Goal: Task Accomplishment & Management: Use online tool/utility

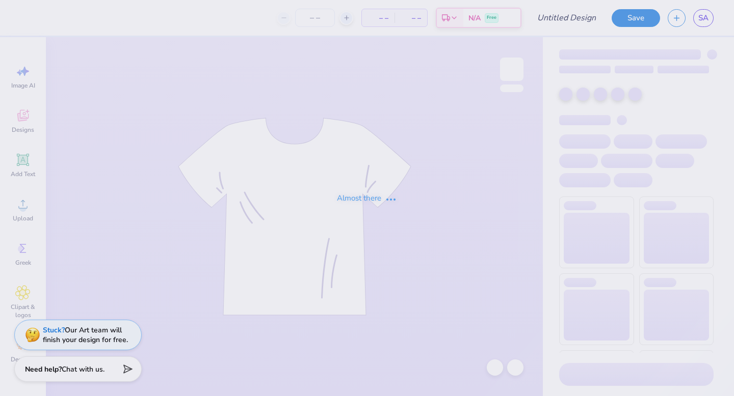
type input "trebs f25"
type input "16"
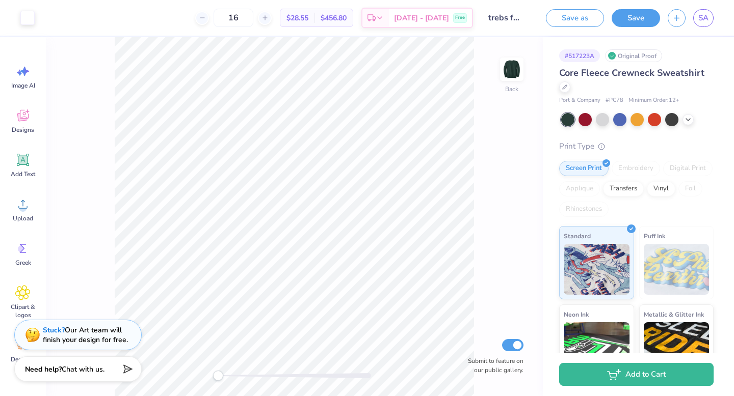
click at [495, 275] on div "Back Submit to feature on our public gallery." at bounding box center [294, 216] width 497 height 359
click at [31, 16] on div at bounding box center [27, 17] width 14 height 14
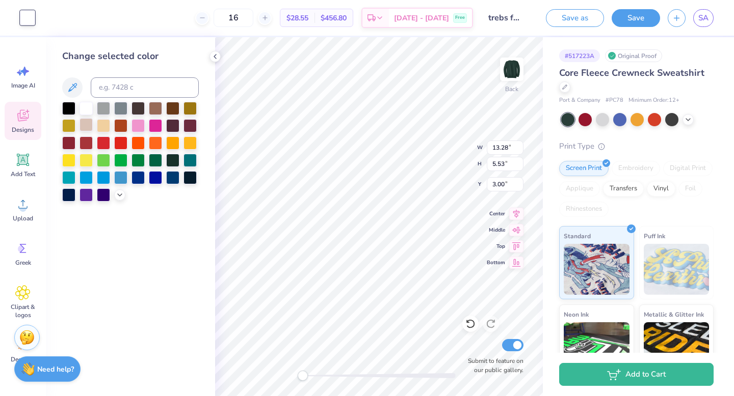
click at [88, 125] on div at bounding box center [86, 124] width 13 height 13
click at [162, 114] on div at bounding box center [155, 107] width 13 height 13
click at [100, 111] on div at bounding box center [103, 107] width 13 height 13
click at [86, 110] on div at bounding box center [86, 107] width 13 height 13
click at [103, 125] on div at bounding box center [103, 125] width 13 height 13
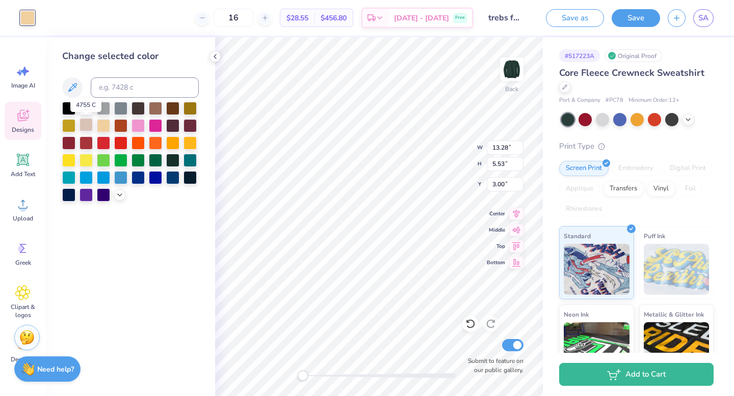
click at [85, 121] on div at bounding box center [86, 124] width 13 height 13
click at [90, 122] on div at bounding box center [86, 124] width 13 height 13
click at [77, 93] on icon at bounding box center [72, 88] width 12 height 12
click at [144, 92] on input at bounding box center [145, 87] width 108 height 20
click at [87, 105] on div at bounding box center [86, 107] width 13 height 13
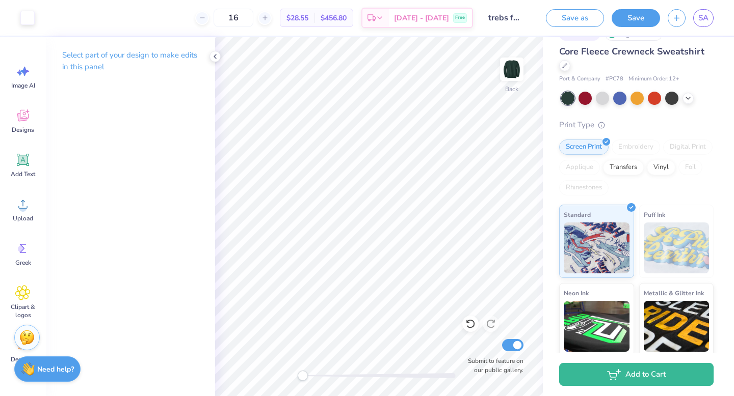
scroll to position [40, 0]
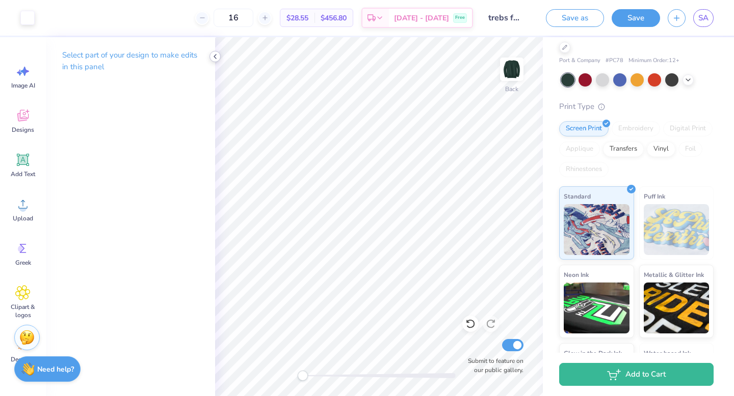
click at [213, 57] on icon at bounding box center [215, 56] width 8 height 8
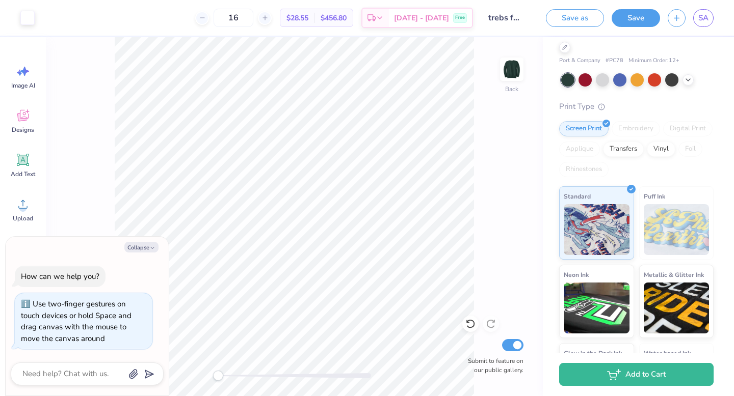
drag, startPoint x: 218, startPoint y: 380, endPoint x: 162, endPoint y: 388, distance: 56.2
click at [163, 389] on body "Art colors 16 $28.55 Per Item $456.80 Total Est. Delivery [DATE] - [DATE] Free …" at bounding box center [367, 198] width 734 height 396
click at [134, 250] on button "Collapse" at bounding box center [141, 247] width 34 height 11
type textarea "x"
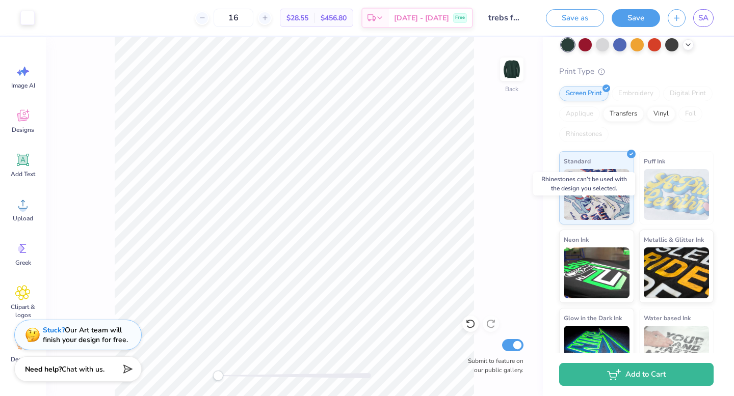
scroll to position [0, 0]
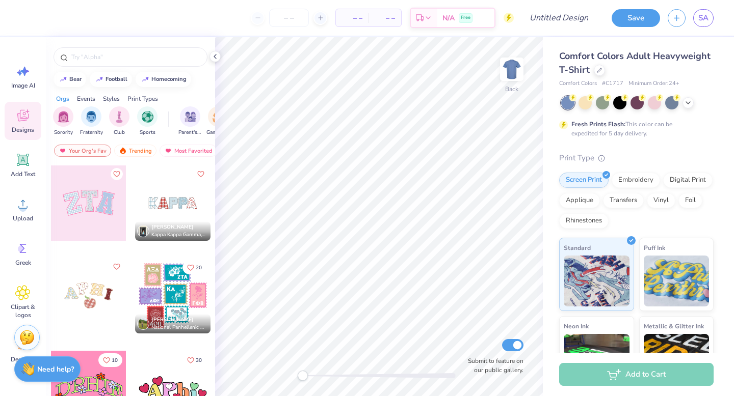
click at [597, 76] on div "Comfort Colors Adult Heavyweight T-Shirt" at bounding box center [636, 63] width 154 height 28
click at [597, 74] on div at bounding box center [599, 69] width 11 height 11
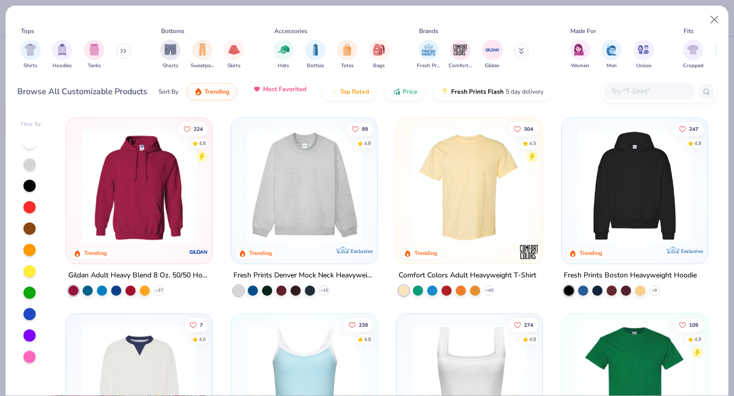
click at [275, 96] on button "Most Favorited" at bounding box center [279, 89] width 69 height 17
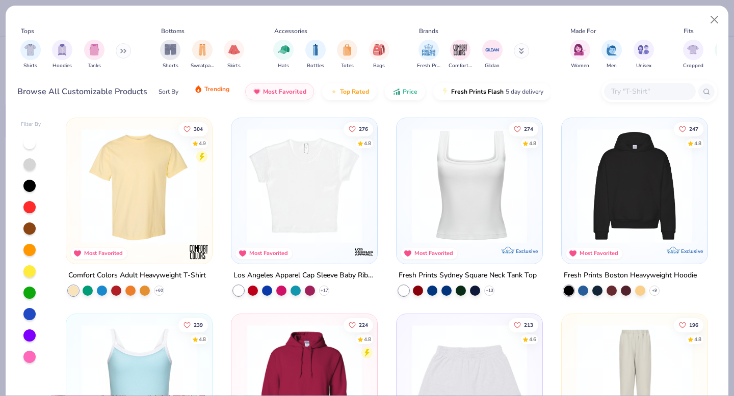
click at [199, 96] on button "Trending" at bounding box center [212, 89] width 50 height 17
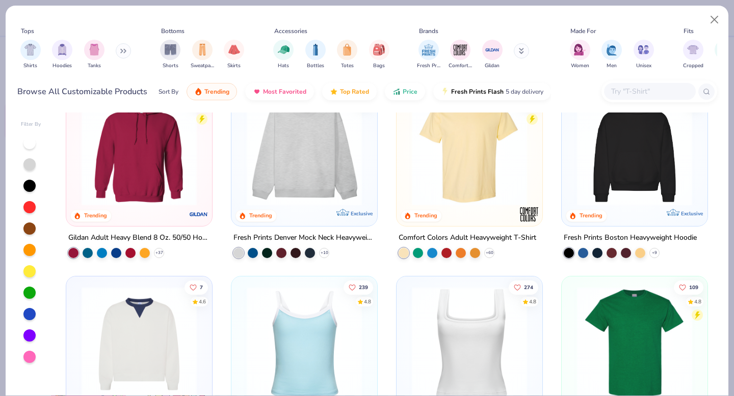
scroll to position [40, 0]
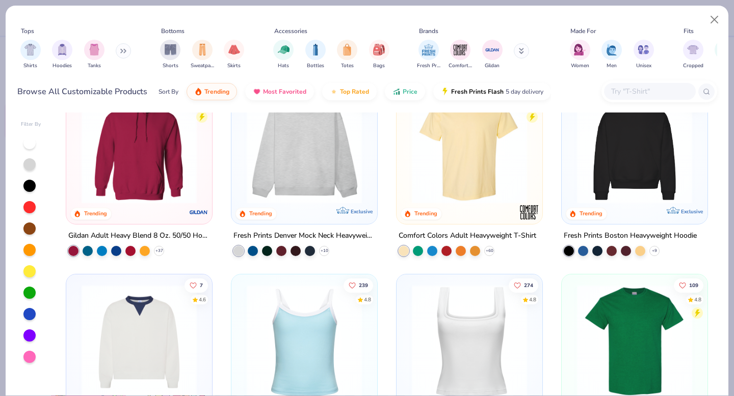
click at [343, 160] on img at bounding box center [304, 146] width 125 height 115
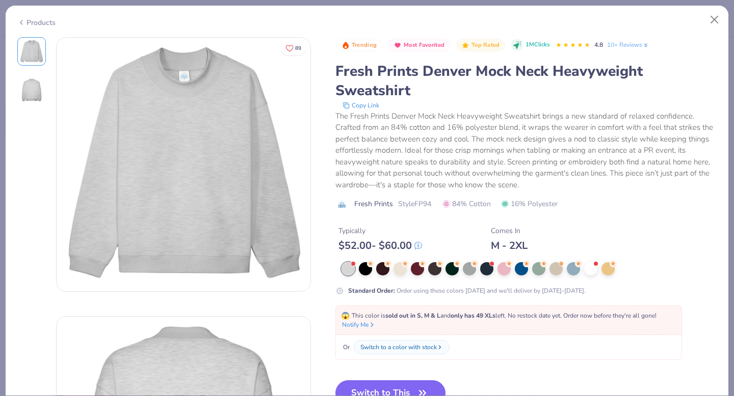
click at [27, 27] on div "Products" at bounding box center [367, 19] width 723 height 27
click at [31, 25] on div "Products" at bounding box center [367, 19] width 723 height 27
click at [38, 18] on div "Products" at bounding box center [36, 22] width 38 height 11
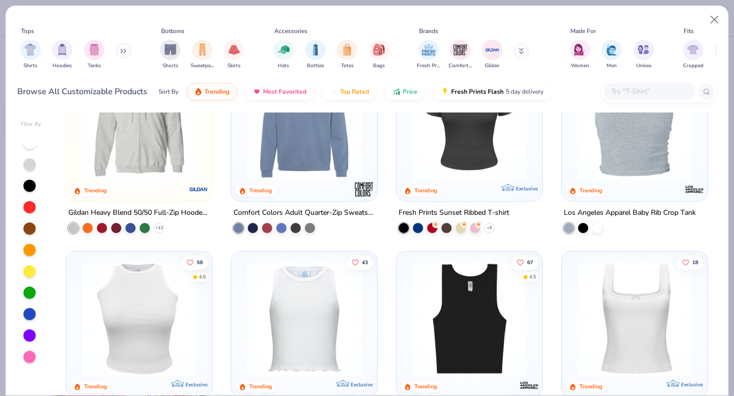
scroll to position [2748, 0]
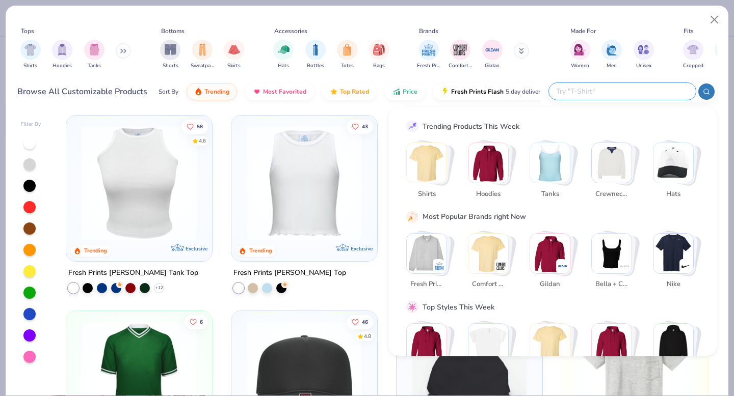
click at [651, 88] on input "text" at bounding box center [622, 92] width 134 height 12
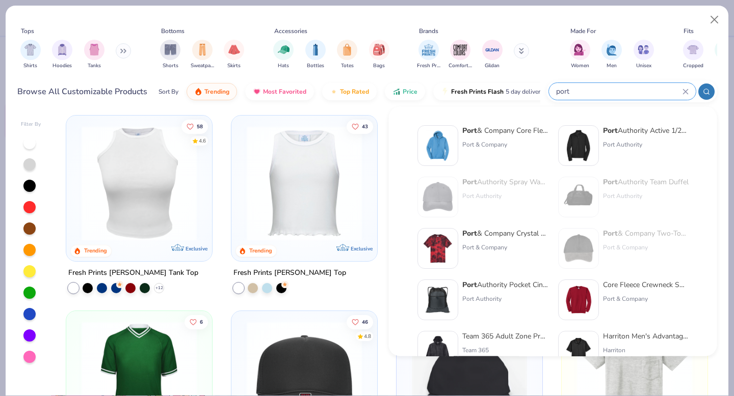
type input "port"
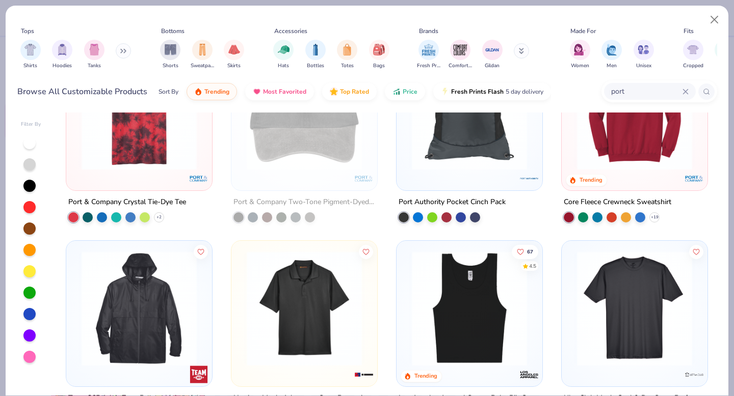
scroll to position [268, 0]
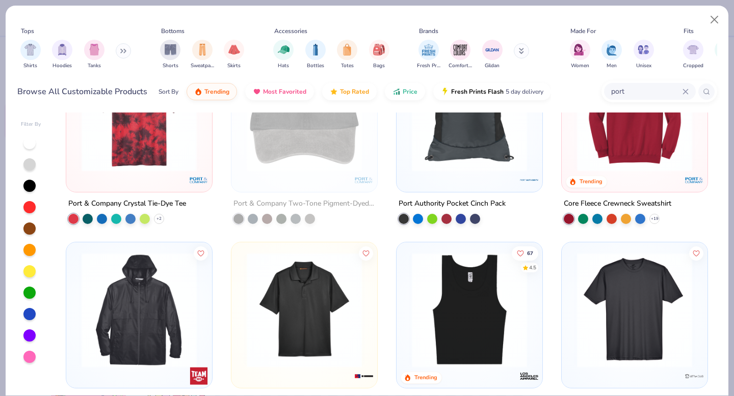
click at [599, 156] on img at bounding box center [634, 114] width 125 height 115
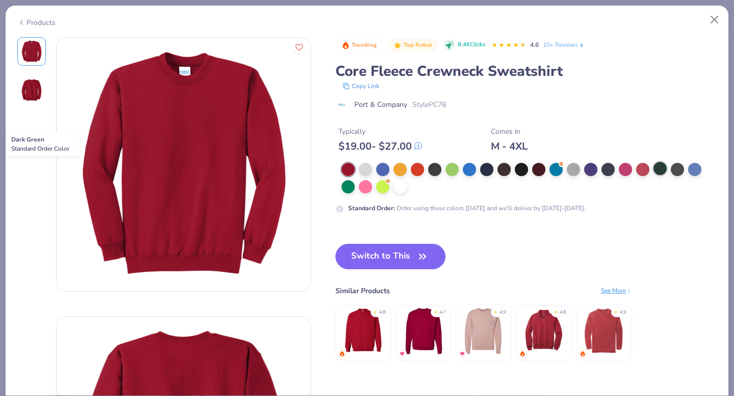
click at [654, 167] on div at bounding box center [659, 168] width 13 height 13
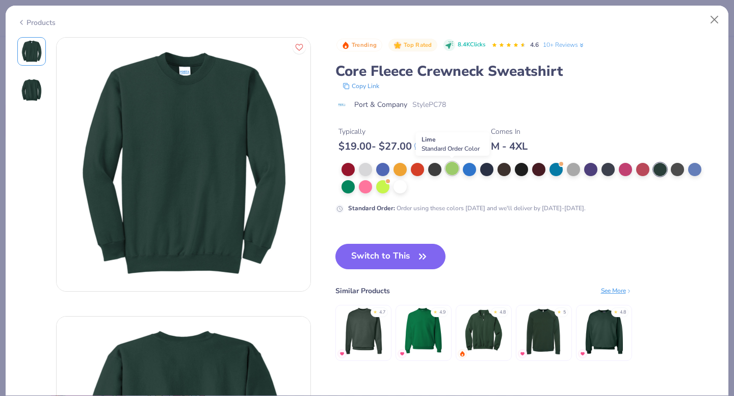
click at [445, 169] on div at bounding box center [451, 168] width 13 height 13
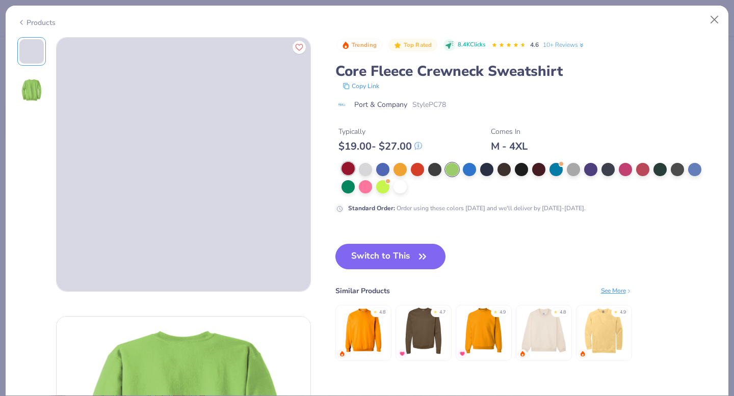
click at [347, 169] on div at bounding box center [347, 168] width 13 height 13
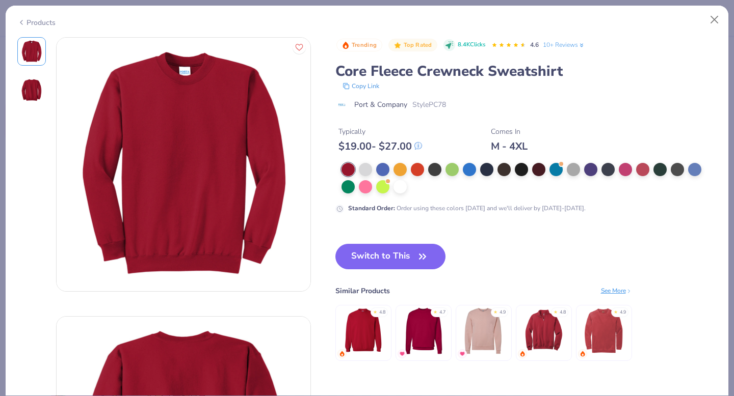
click at [364, 179] on div at bounding box center [529, 178] width 376 height 31
click at [644, 174] on div at bounding box center [642, 168] width 13 height 13
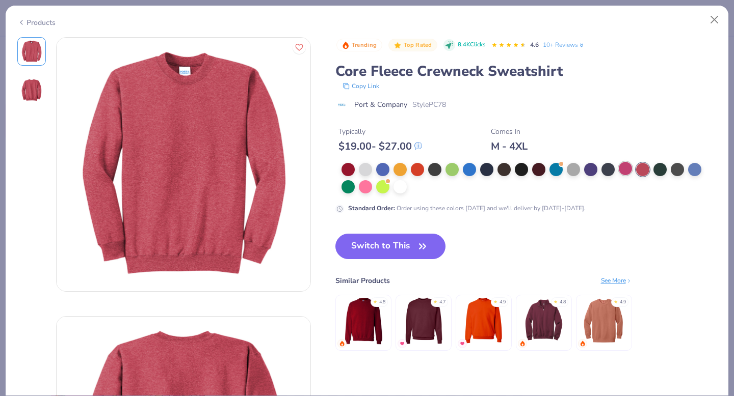
click at [623, 177] on div at bounding box center [529, 178] width 376 height 31
click at [625, 169] on div at bounding box center [625, 168] width 13 height 13
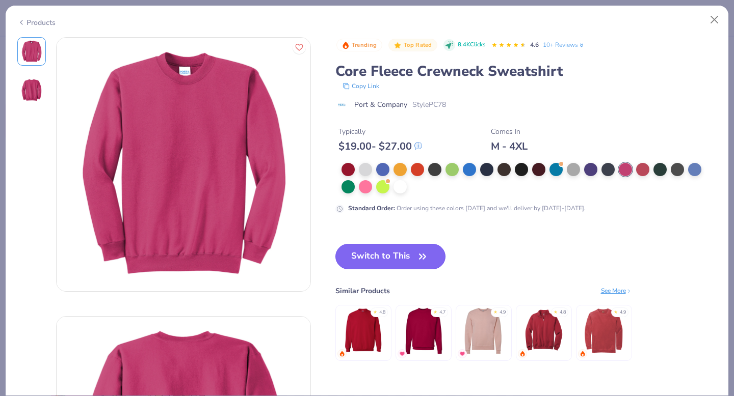
click at [342, 253] on button "Switch to This" at bounding box center [390, 256] width 111 height 25
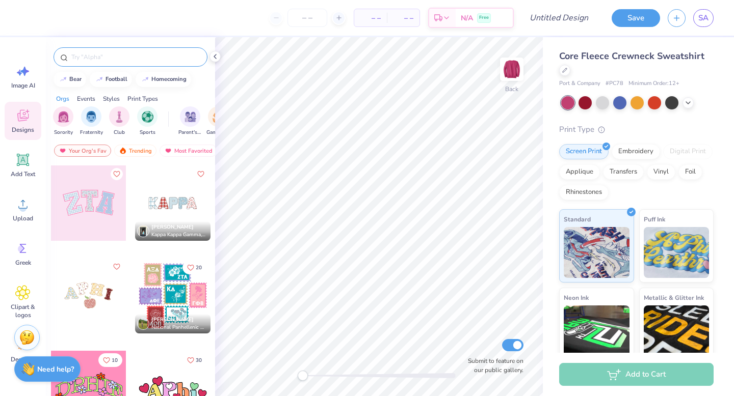
click at [127, 59] on input "text" at bounding box center [135, 57] width 130 height 10
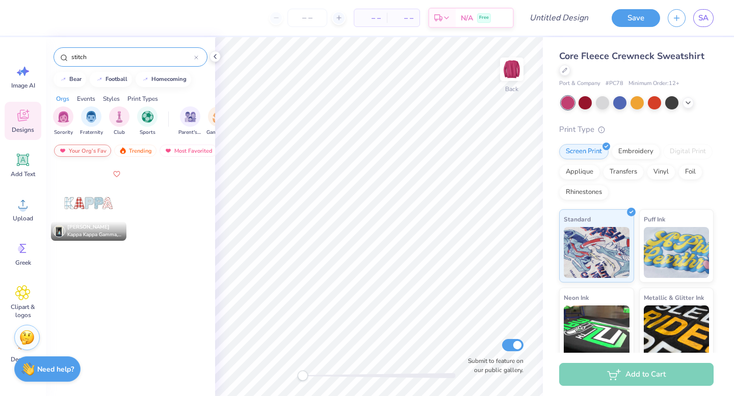
type input "stitch"
click at [74, 150] on div "Your Org's Fav" at bounding box center [82, 151] width 57 height 12
click at [171, 232] on div at bounding box center [173, 211] width 76 height 92
click at [116, 62] on input "stitch" at bounding box center [132, 57] width 124 height 10
click at [97, 154] on div "Your Org's Fav" at bounding box center [82, 151] width 57 height 12
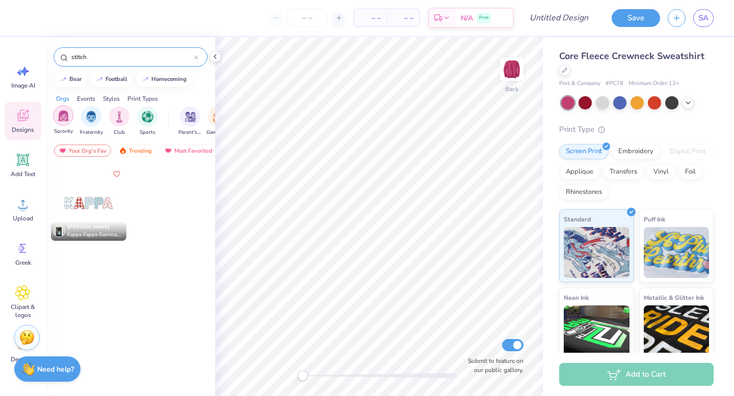
click at [61, 120] on img "filter for Sorority" at bounding box center [64, 116] width 12 height 12
click at [139, 156] on div "Trending" at bounding box center [135, 151] width 42 height 12
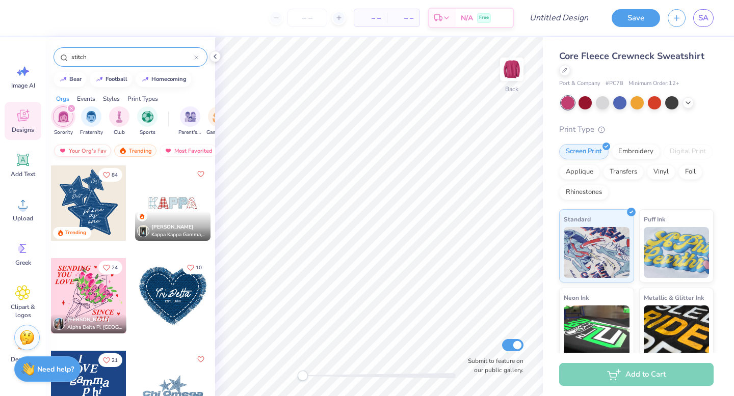
click at [79, 152] on div "Your Org's Fav" at bounding box center [82, 151] width 57 height 12
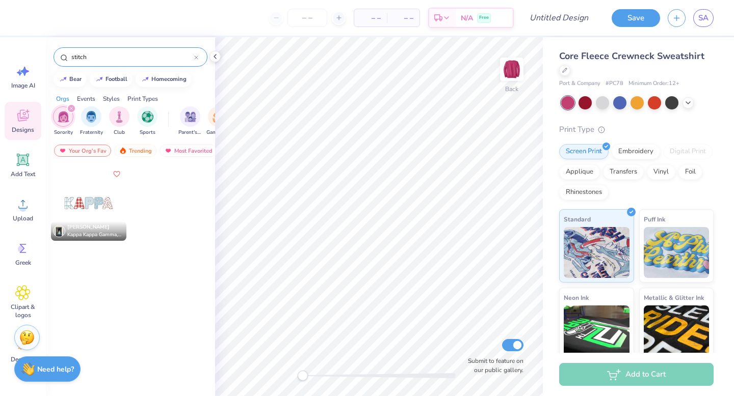
click at [196, 61] on div at bounding box center [196, 56] width 4 height 9
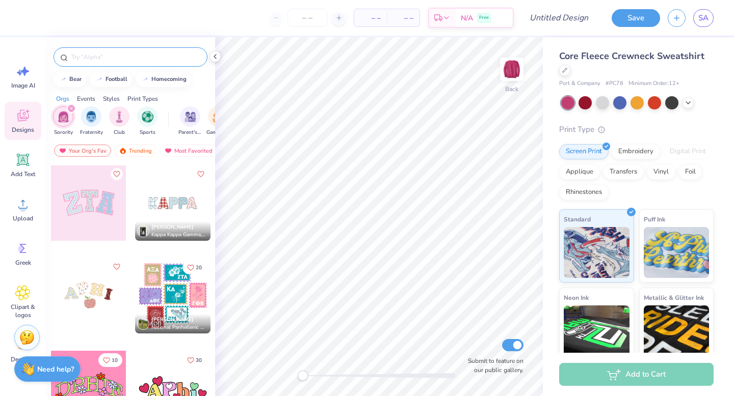
click at [102, 207] on div at bounding box center [88, 203] width 75 height 75
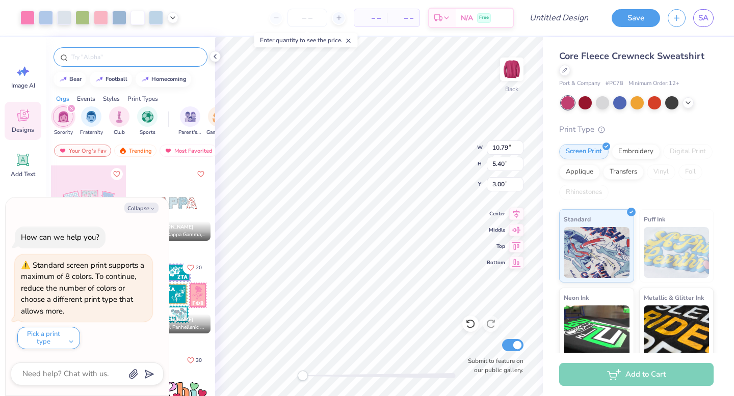
type textarea "x"
type input "3.65"
type input "4.79"
type input "3.39"
click at [468, 327] on icon at bounding box center [470, 324] width 9 height 9
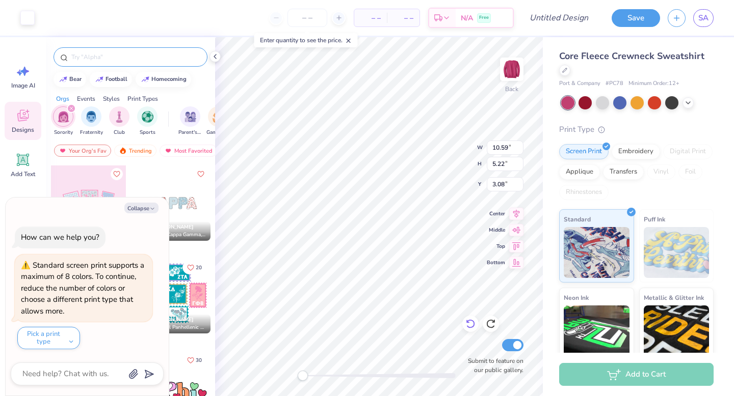
type textarea "x"
type input "3.65"
type input "4.79"
type input "3.30"
type textarea "x"
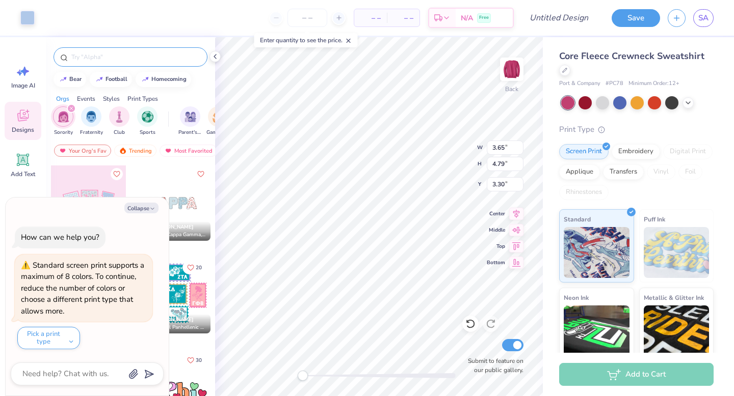
type input "10.59"
type input "5.22"
type input "3.08"
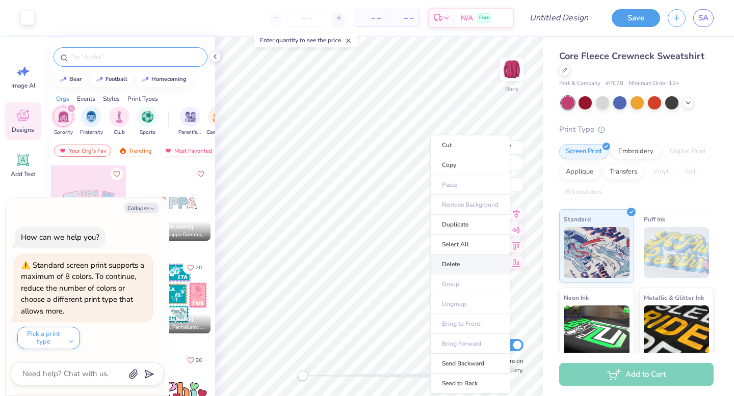
click at [462, 260] on li "Delete" at bounding box center [470, 265] width 80 height 20
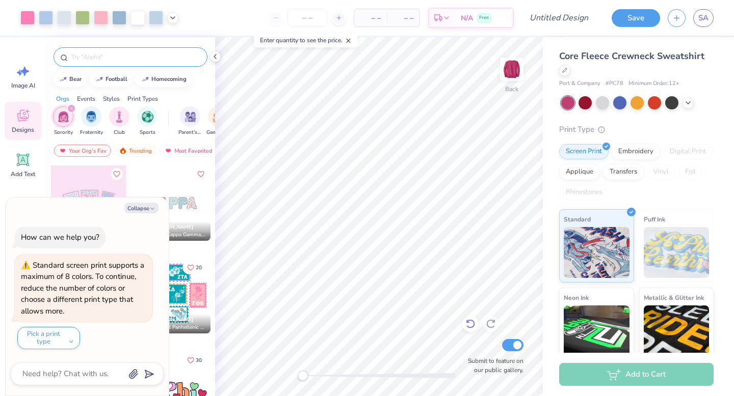
click at [474, 327] on icon at bounding box center [470, 324] width 10 height 10
click at [470, 322] on icon at bounding box center [470, 324] width 10 height 10
click at [470, 323] on icon at bounding box center [470, 324] width 10 height 10
click at [471, 325] on icon at bounding box center [470, 324] width 10 height 10
click at [471, 327] on icon at bounding box center [470, 324] width 9 height 9
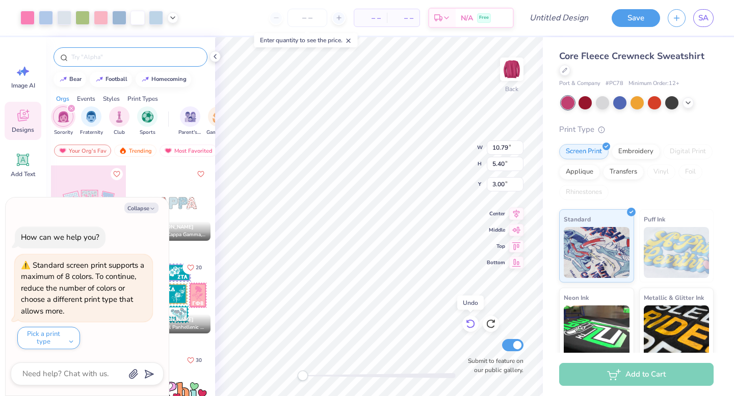
click at [472, 328] on icon at bounding box center [470, 324] width 10 height 10
type textarea "x"
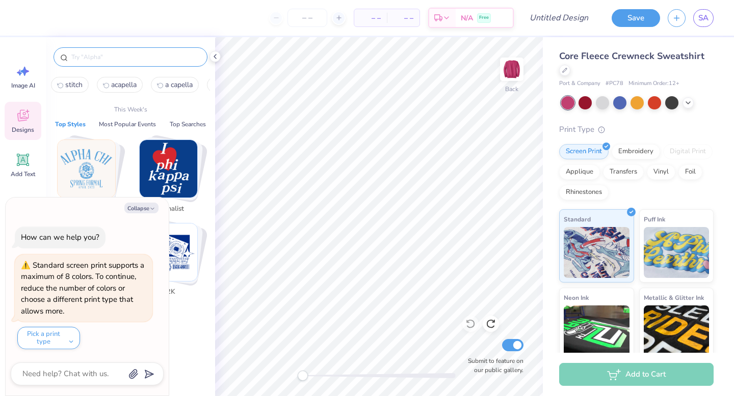
click at [85, 59] on input "text" at bounding box center [135, 57] width 130 height 10
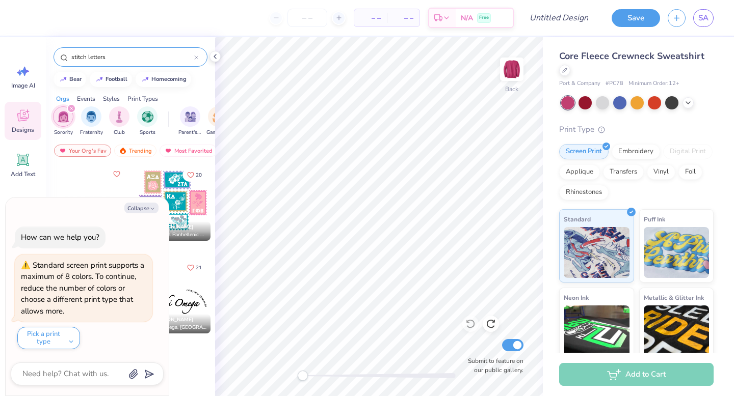
type input "stitch letters"
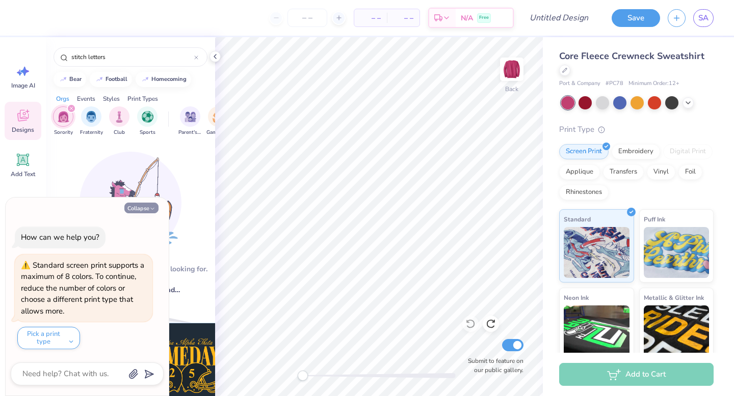
click at [134, 209] on button "Collapse" at bounding box center [141, 208] width 34 height 11
type textarea "x"
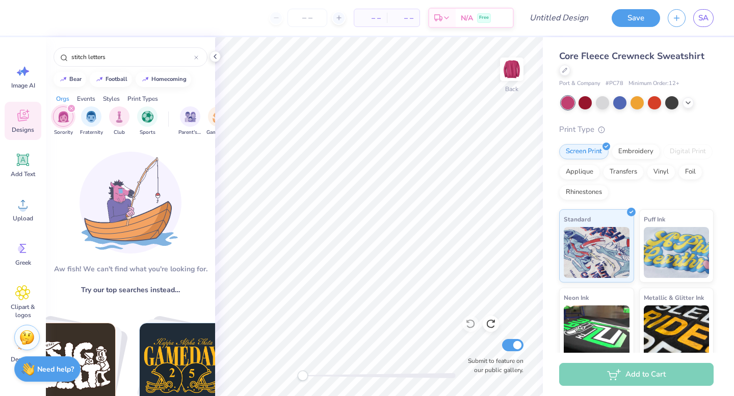
click at [69, 109] on icon "filter for Sorority" at bounding box center [71, 109] width 4 height 4
click at [16, 304] on span "Clipart & logos" at bounding box center [23, 311] width 34 height 16
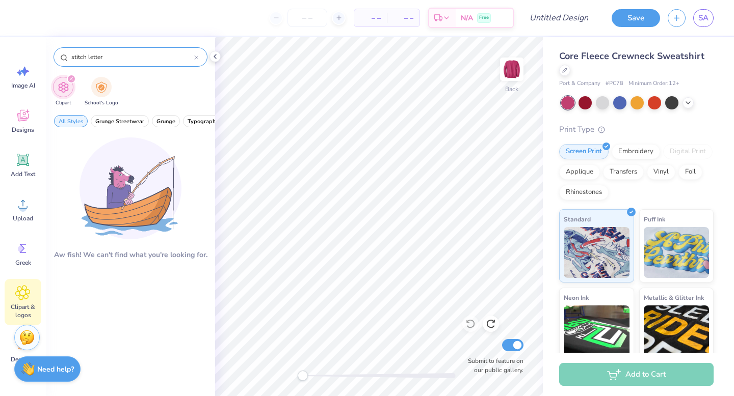
type input "stitch letter"
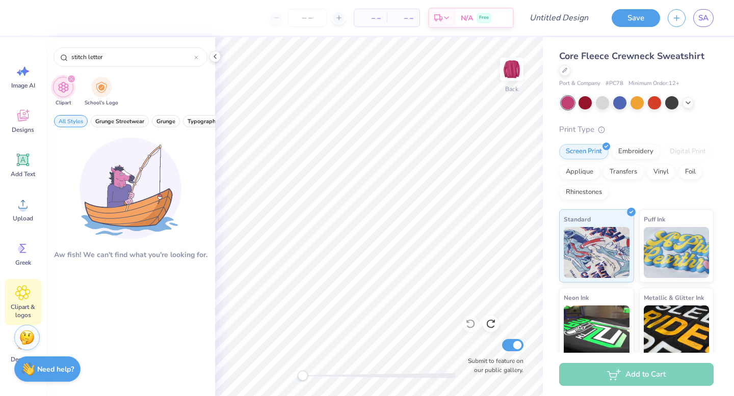
click at [74, 78] on div "filter for Clipart" at bounding box center [71, 78] width 9 height 9
click at [68, 80] on div "filter for Clipart" at bounding box center [71, 78] width 9 height 9
click at [16, 242] on icon at bounding box center [22, 248] width 15 height 15
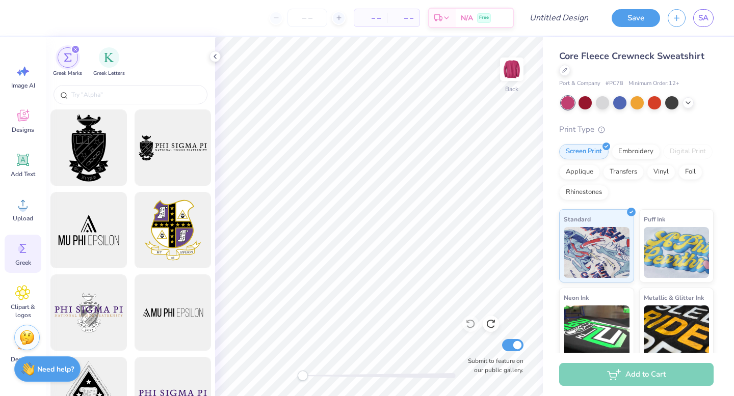
click at [75, 50] on icon "filter for Greek Marks" at bounding box center [75, 49] width 3 height 3
click at [16, 216] on span "Upload" at bounding box center [23, 219] width 20 height 8
click at [26, 156] on icon at bounding box center [23, 160] width 12 height 12
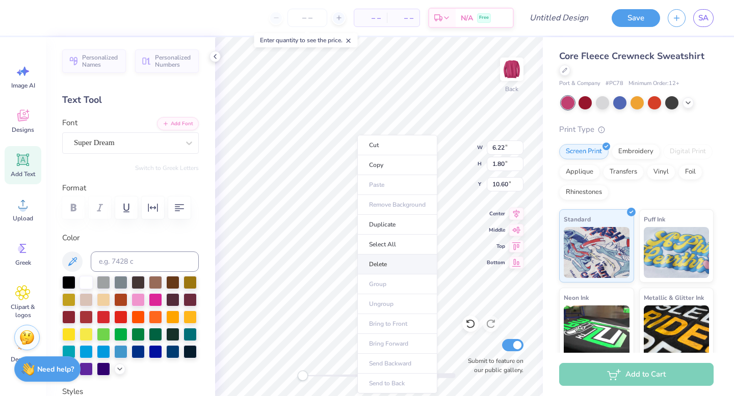
click at [385, 272] on li "Delete" at bounding box center [397, 265] width 80 height 20
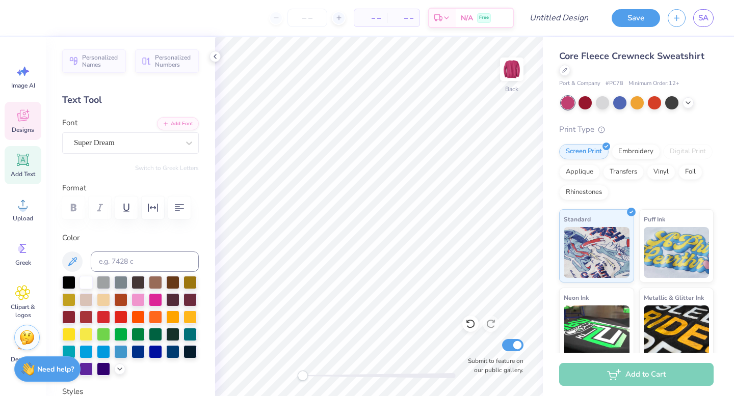
click at [29, 123] on icon at bounding box center [22, 115] width 15 height 15
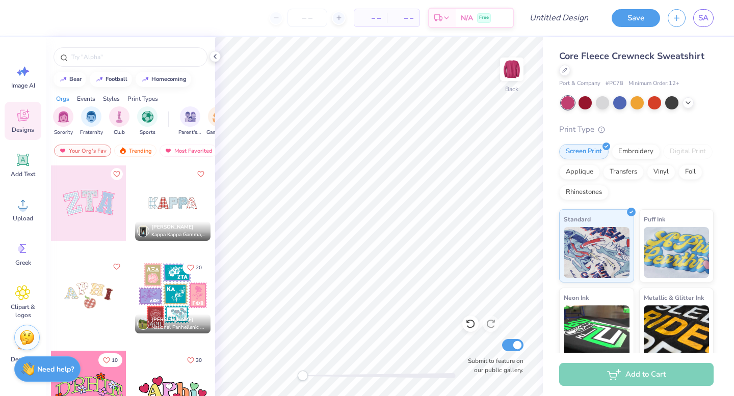
click at [80, 202] on div at bounding box center [88, 203] width 75 height 75
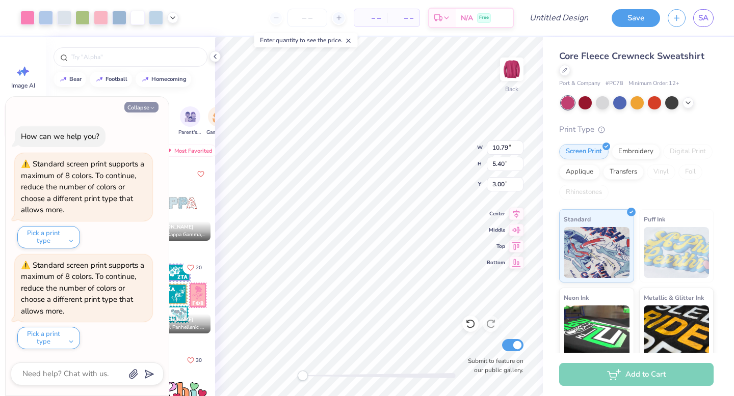
click at [136, 107] on button "Collapse" at bounding box center [141, 107] width 34 height 11
type textarea "x"
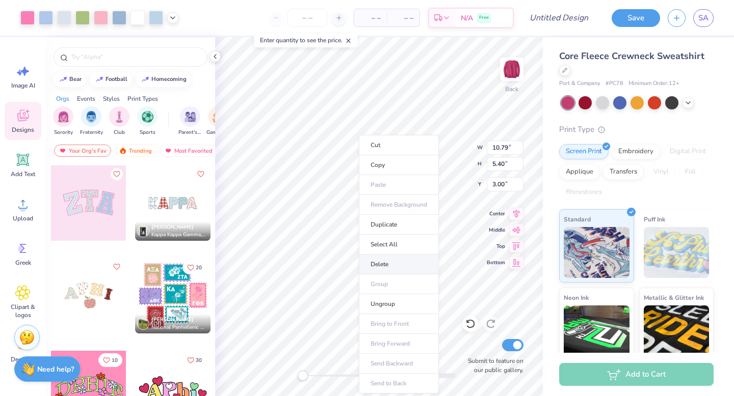
click at [374, 272] on li "Delete" at bounding box center [399, 265] width 80 height 20
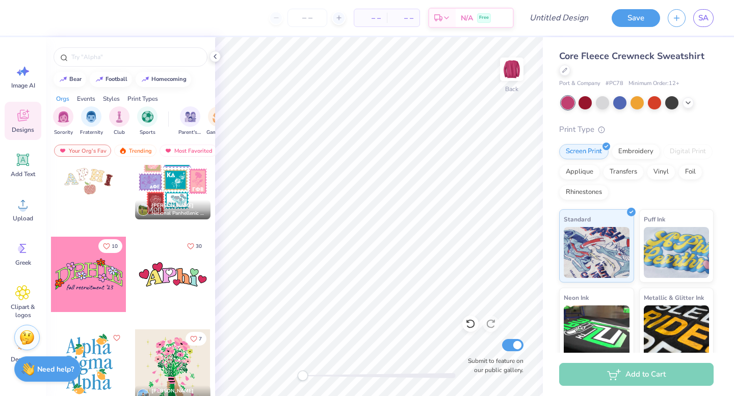
scroll to position [117, 0]
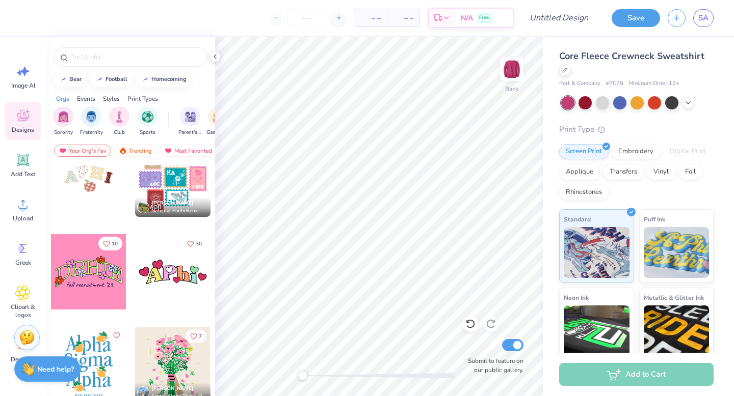
click at [177, 283] on div at bounding box center [172, 271] width 75 height 75
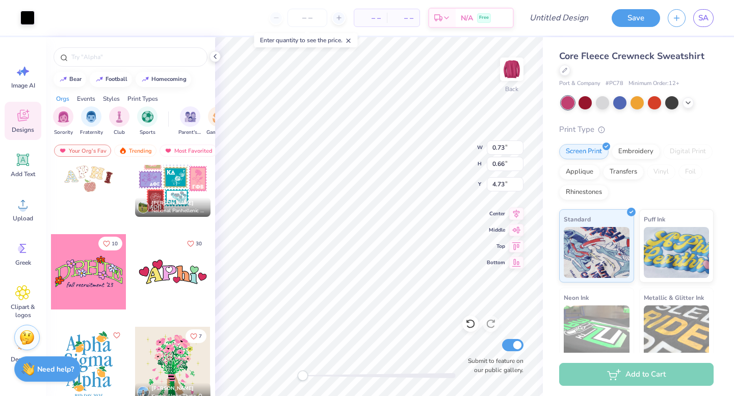
type input "0.73"
type input "0.66"
type input "4.73"
type input "5.23"
type input "1.89"
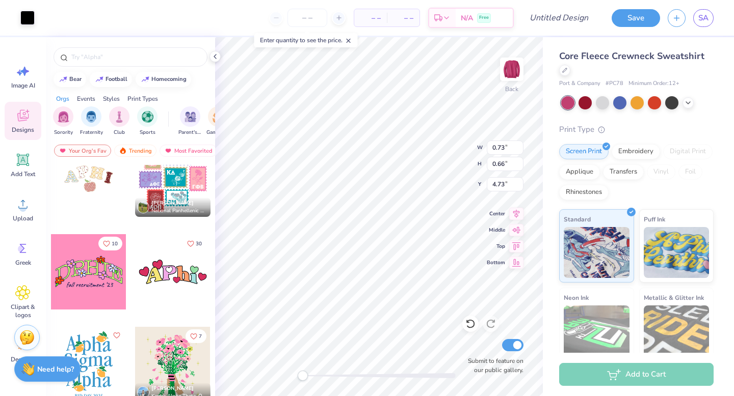
type input "3.57"
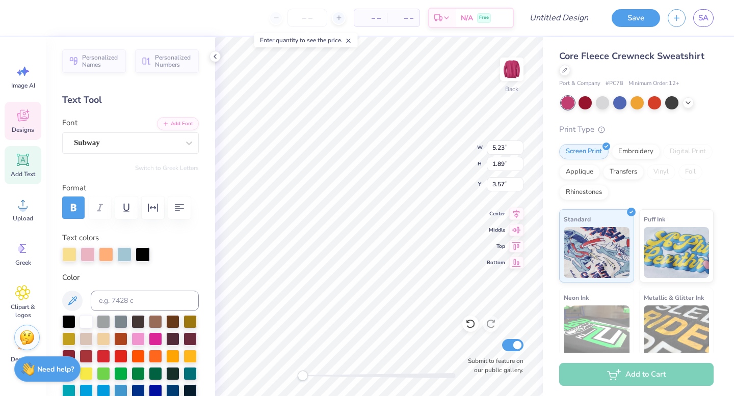
type textarea "T"
type textarea "trebs"
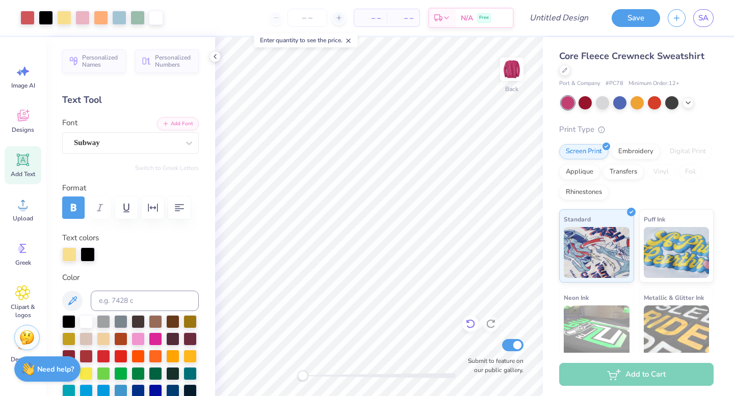
click at [468, 322] on icon at bounding box center [470, 324] width 10 height 10
click at [469, 322] on icon at bounding box center [470, 324] width 10 height 10
click at [471, 329] on icon at bounding box center [470, 324] width 10 height 10
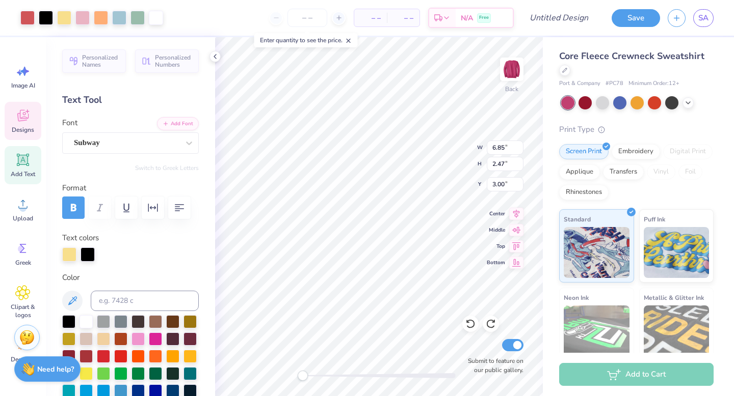
click at [23, 126] on span "Designs" at bounding box center [23, 130] width 22 height 8
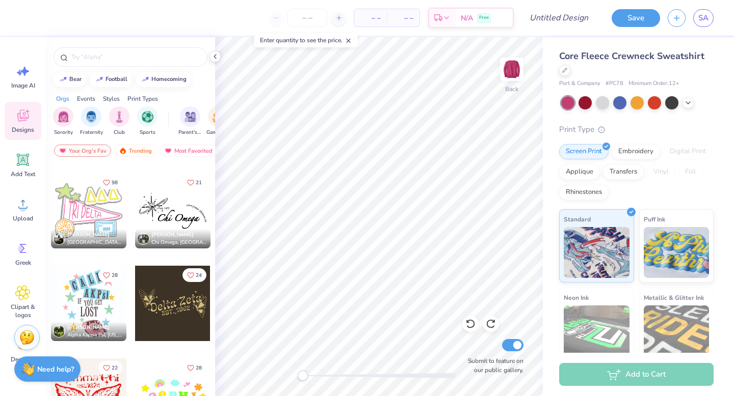
scroll to position [380, 0]
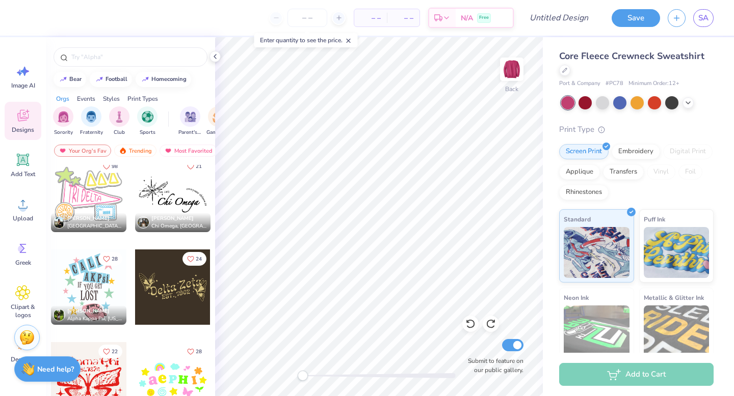
click at [180, 295] on div at bounding box center [172, 287] width 75 height 75
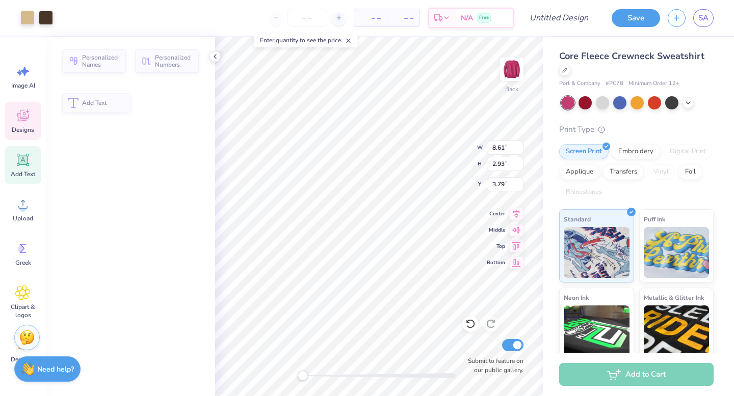
type input "8.61"
type input "2.93"
type input "3.79"
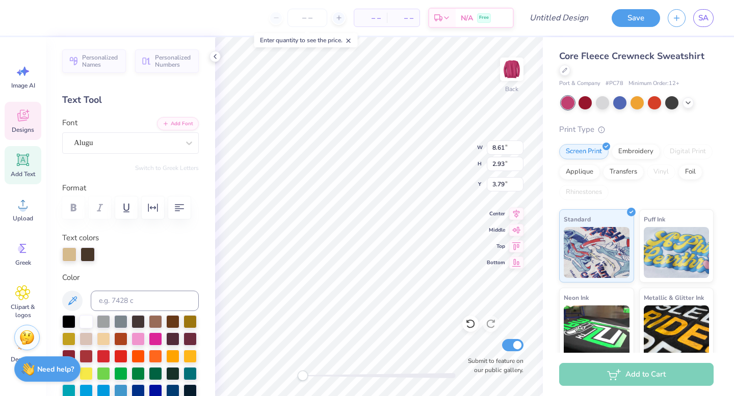
scroll to position [0, 0]
type textarea "trebs"
click at [557, 240] on div "Art colors – – Per Item – – Total Est. Delivery N/A Free Design Title Save SA I…" at bounding box center [367, 198] width 734 height 396
click at [28, 19] on div at bounding box center [27, 17] width 14 height 14
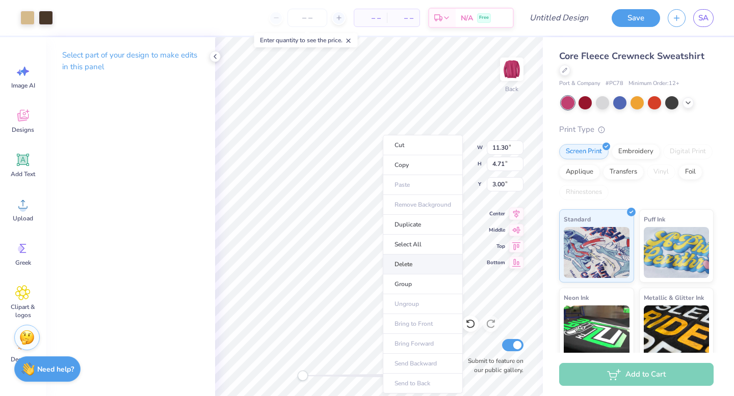
click at [428, 269] on li "Delete" at bounding box center [423, 265] width 80 height 20
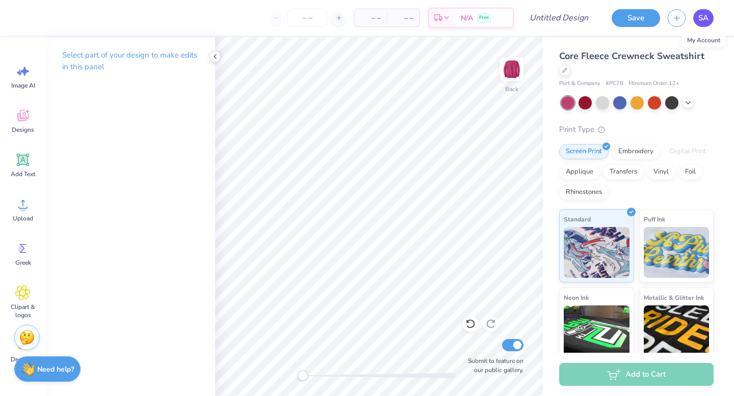
click at [705, 19] on span "SA" at bounding box center [703, 18] width 10 height 12
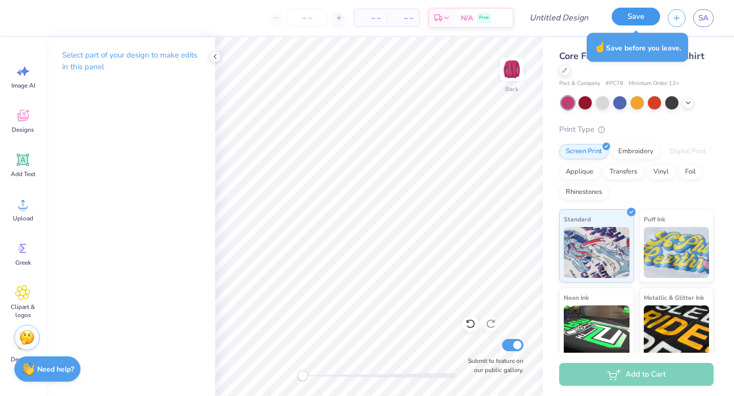
click at [637, 20] on button "Save" at bounding box center [636, 17] width 48 height 18
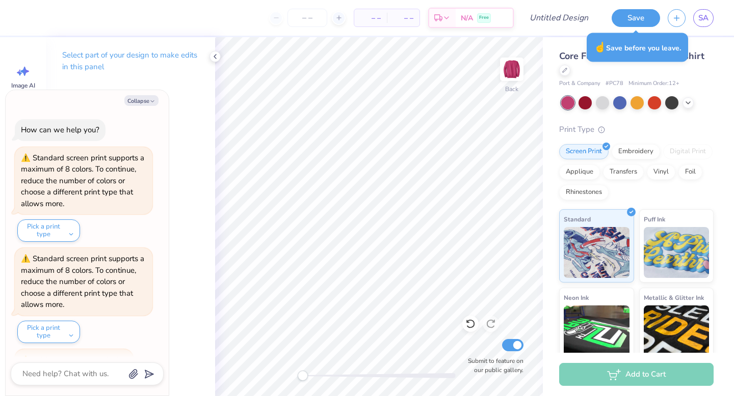
scroll to position [87, 0]
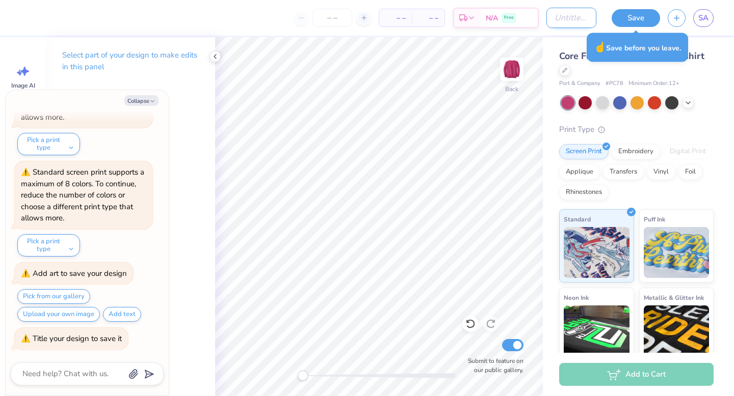
type textarea "x"
click at [546, 21] on input "Design Title" at bounding box center [571, 18] width 50 height 20
click at [541, 22] on div "– – Per Item – – Total Est. Delivery N/A Free Design Title Save SA" at bounding box center [367, 18] width 734 height 36
click at [547, 22] on input "Design Title" at bounding box center [571, 18] width 50 height 20
type input "t"
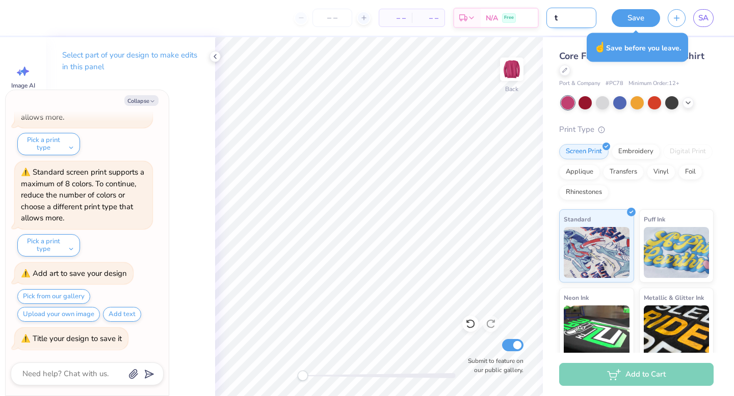
type textarea "x"
type input "te"
type textarea "x"
type input "t"
type textarea "x"
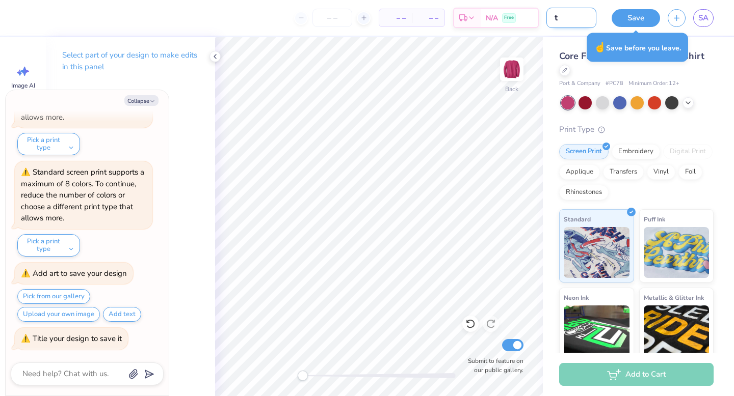
type input "tr"
type textarea "x"
type input "tre"
type textarea "x"
type input "treb"
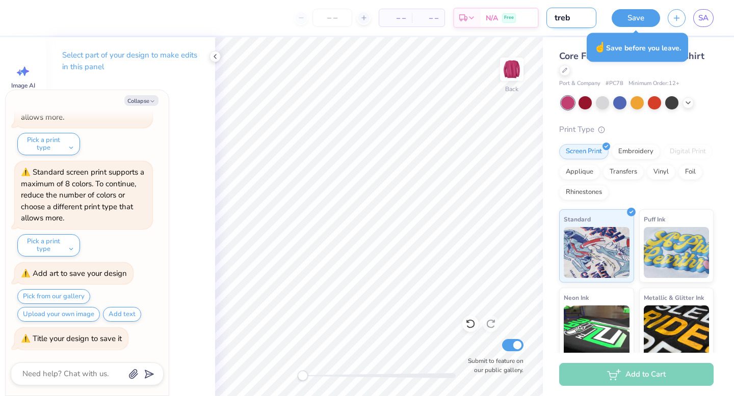
type textarea "x"
type input "trebs"
type textarea "x"
type input "trebs"
type textarea "x"
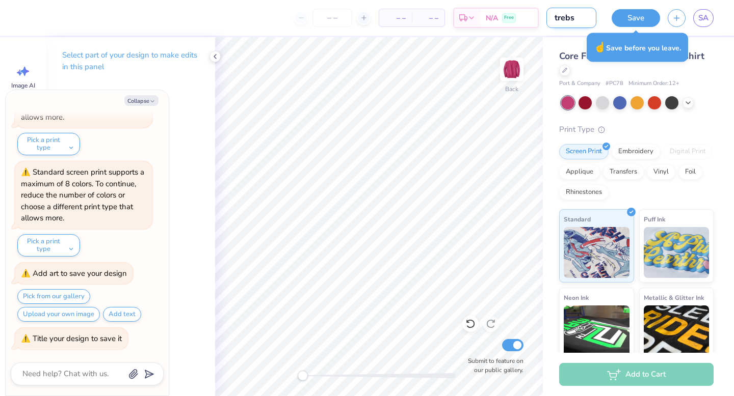
type input "trebs f"
type textarea "x"
type input "trebs f2"
type textarea "x"
type input "trebs f25"
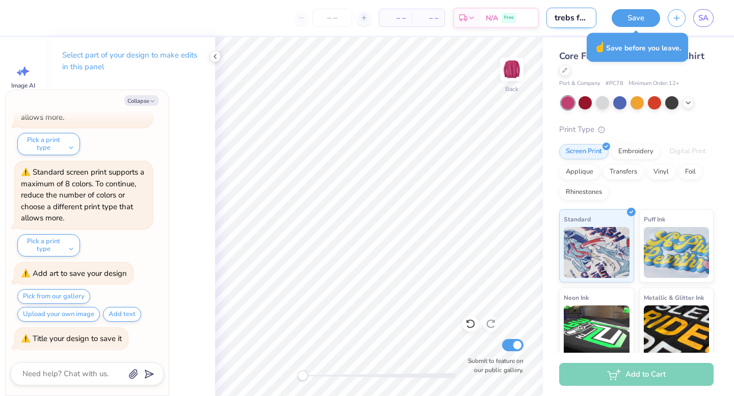
type textarea "x"
type input "trebs f25"
type textarea "x"
type input "trebs f25 2"
type textarea "x"
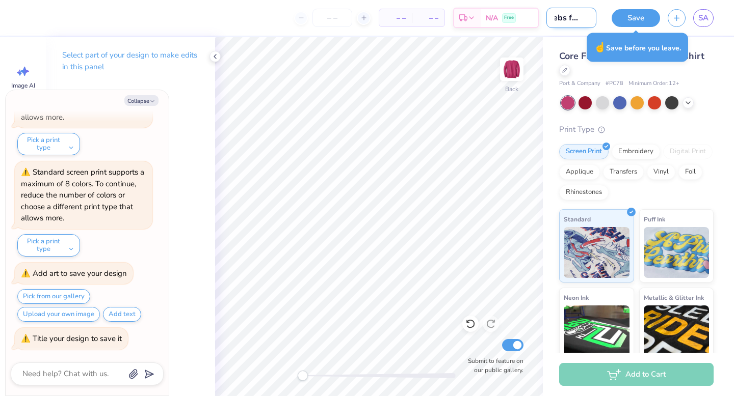
type input "trebs f25 2."
type textarea "x"
type input "trebs f25 2.0"
type textarea "x"
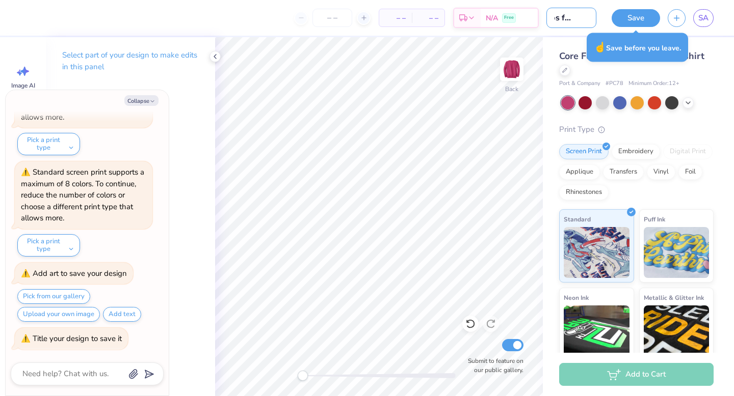
type input "trebs f25 2.0"
click at [633, 13] on button "Save" at bounding box center [636, 17] width 48 height 18
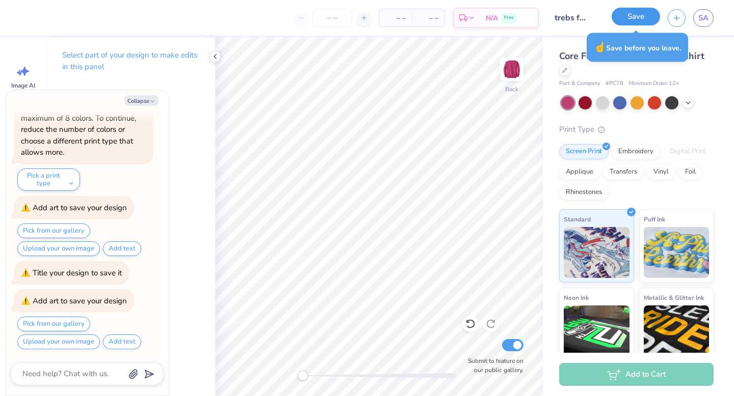
click at [633, 13] on button "Save" at bounding box center [636, 17] width 48 height 18
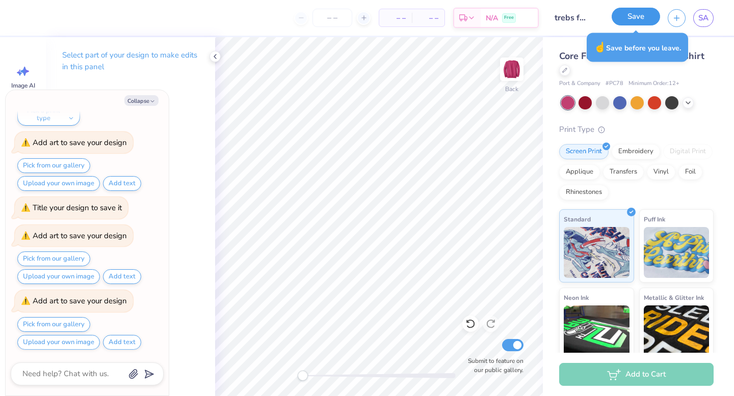
click at [633, 13] on button "Save" at bounding box center [636, 17] width 48 height 18
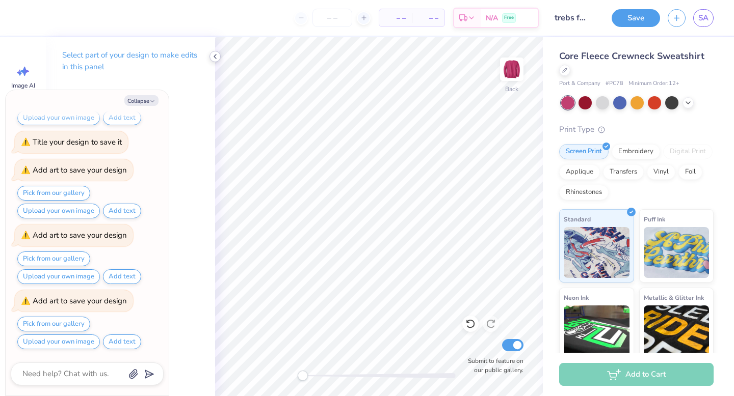
click at [215, 56] on icon at bounding box center [215, 56] width 8 height 8
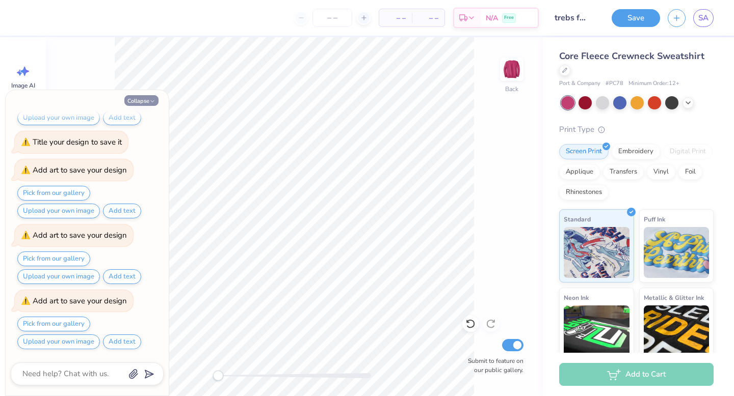
click at [150, 99] on icon "button" at bounding box center [152, 101] width 6 height 6
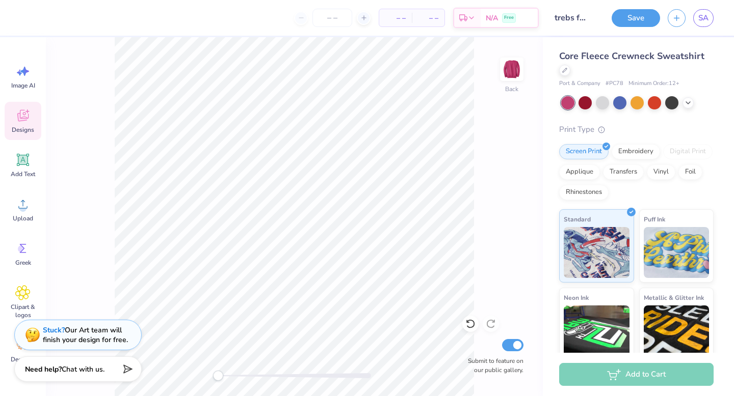
click at [23, 118] on icon at bounding box center [22, 115] width 15 height 15
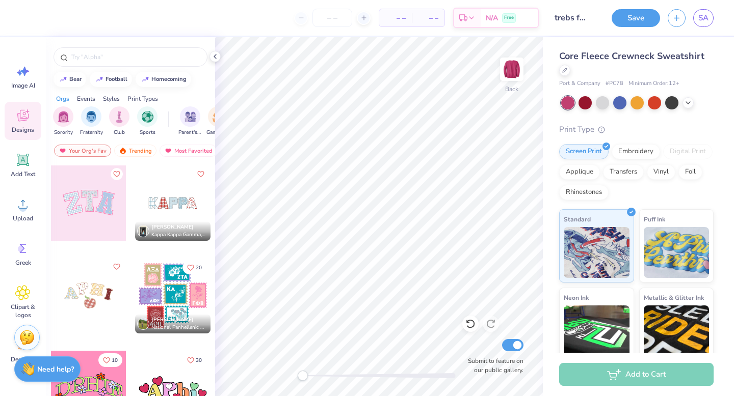
click at [96, 206] on div at bounding box center [88, 203] width 75 height 75
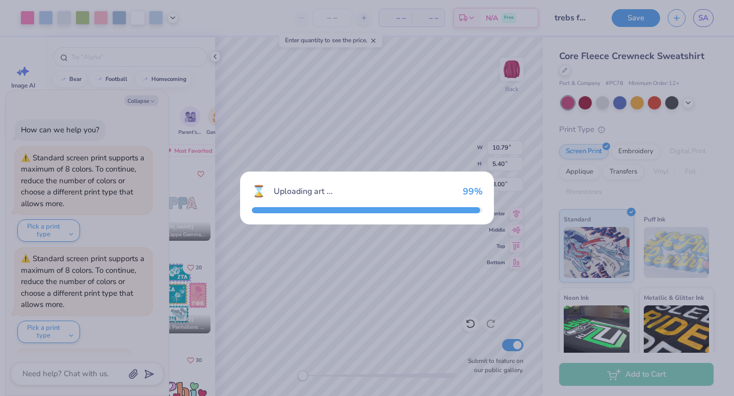
scroll to position [384, 0]
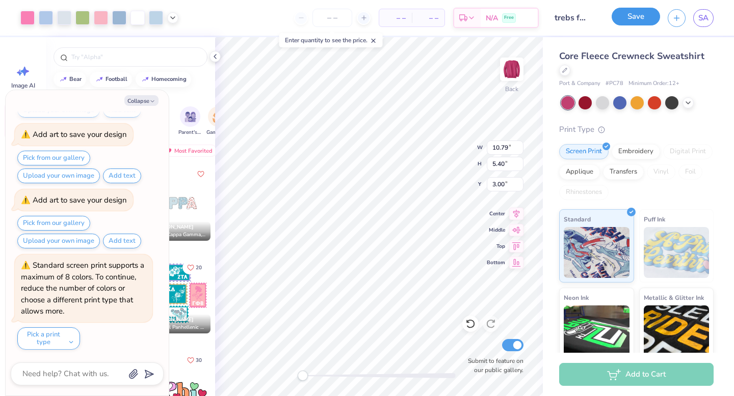
click at [629, 19] on button "Save" at bounding box center [636, 17] width 48 height 18
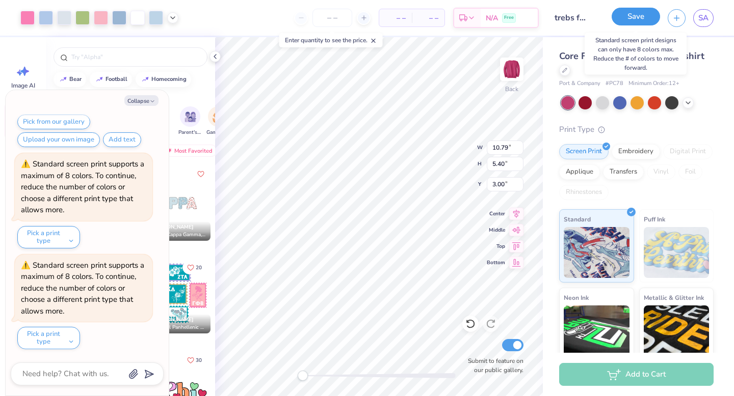
click at [643, 18] on button "Save" at bounding box center [636, 17] width 48 height 18
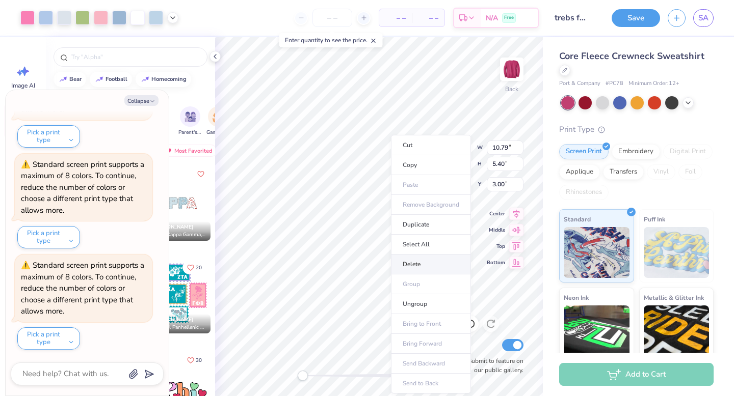
click at [412, 270] on li "Delete" at bounding box center [431, 265] width 80 height 20
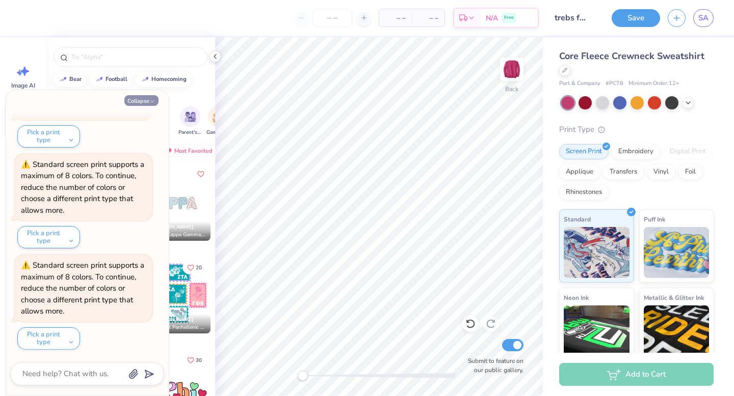
click at [140, 99] on button "Collapse" at bounding box center [141, 100] width 34 height 11
type textarea "x"
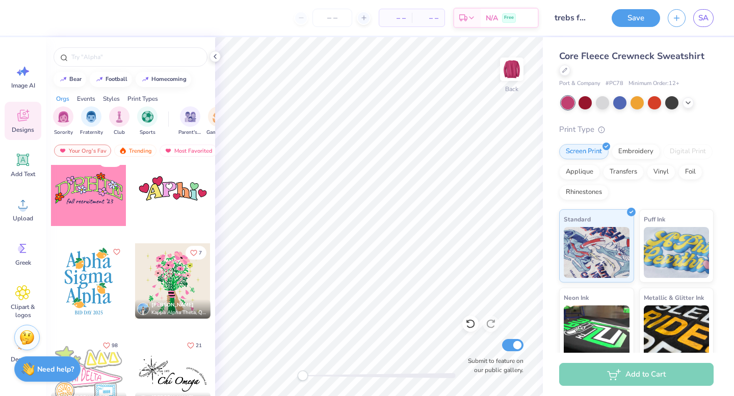
scroll to position [201, 0]
click at [168, 204] on div at bounding box center [172, 187] width 75 height 75
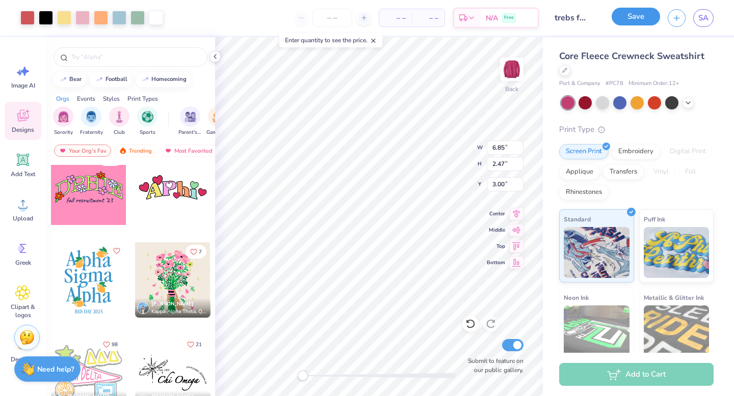
click at [637, 25] on div "Save" at bounding box center [636, 18] width 48 height 18
click at [637, 25] on button "Save" at bounding box center [636, 17] width 48 height 18
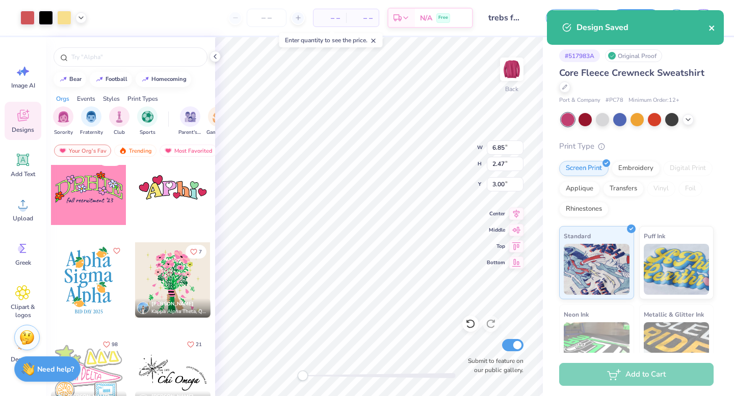
click at [713, 24] on icon "close" at bounding box center [711, 28] width 7 height 8
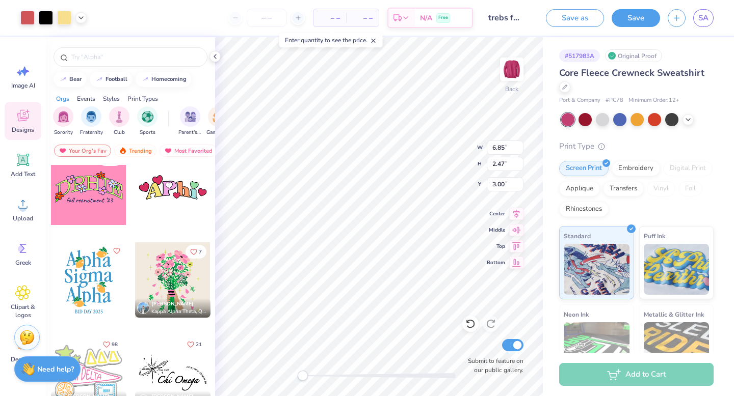
click at [705, 12] on div "Design Saved" at bounding box center [635, 10] width 181 height 4
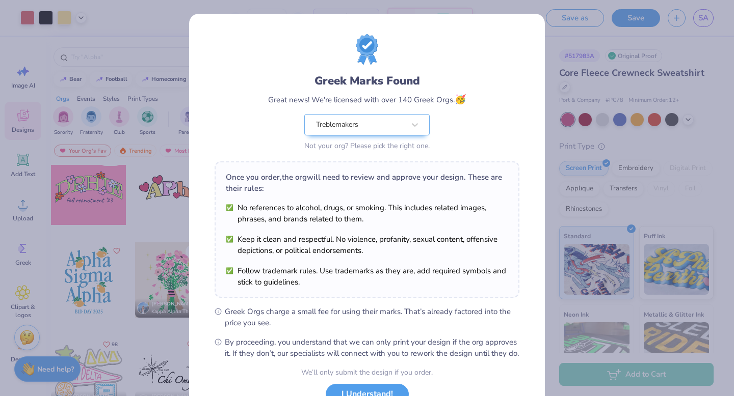
scroll to position [81, 0]
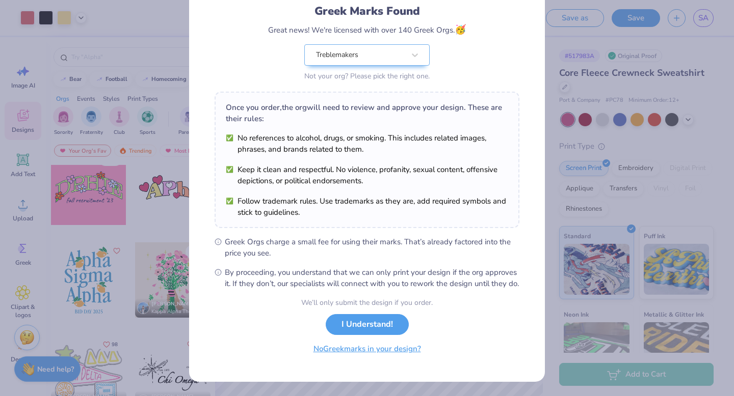
click at [403, 350] on button "No Greek marks in your design?" at bounding box center [367, 349] width 125 height 21
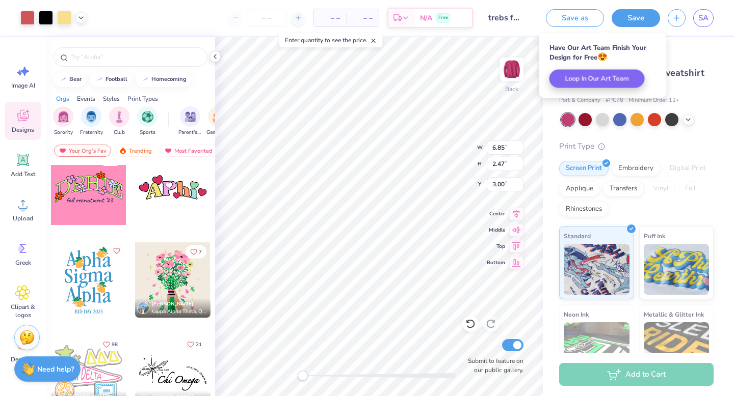
scroll to position [0, 0]
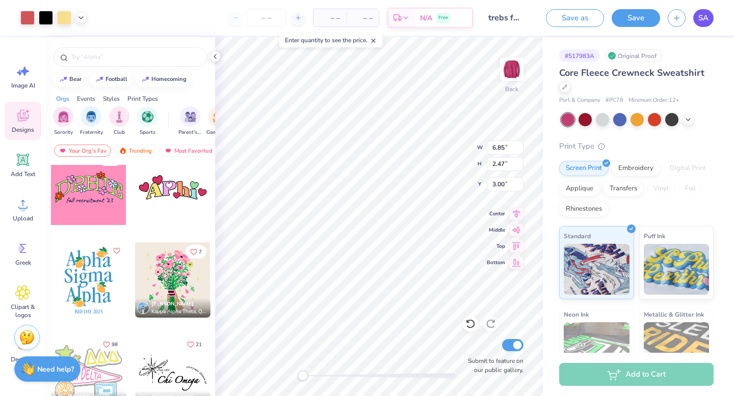
click at [705, 21] on span "SA" at bounding box center [703, 18] width 10 height 12
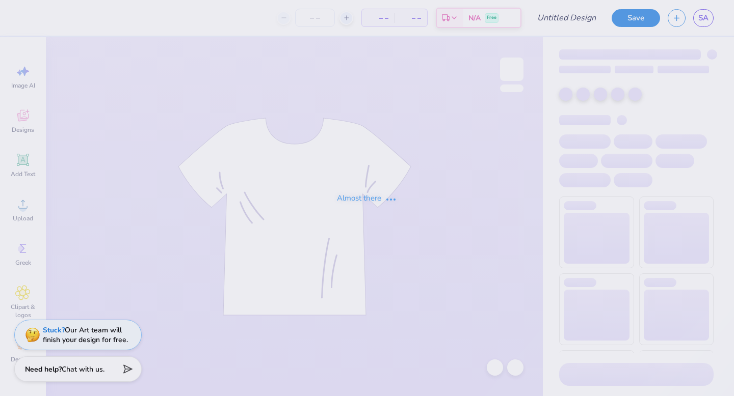
type input "trebs f25 2.0"
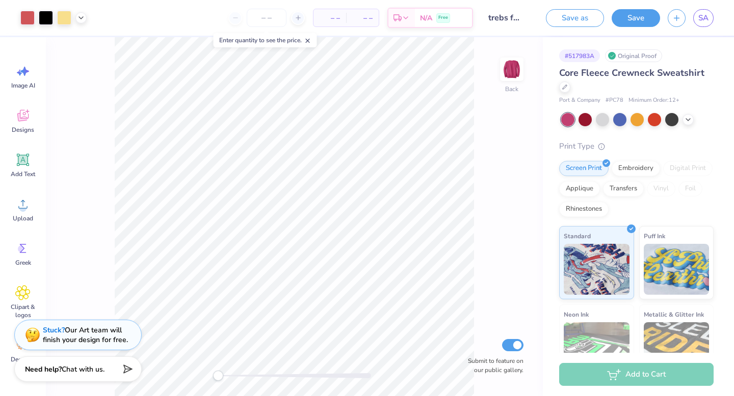
click at [503, 289] on div "Back Submit to feature on our public gallery." at bounding box center [294, 216] width 497 height 359
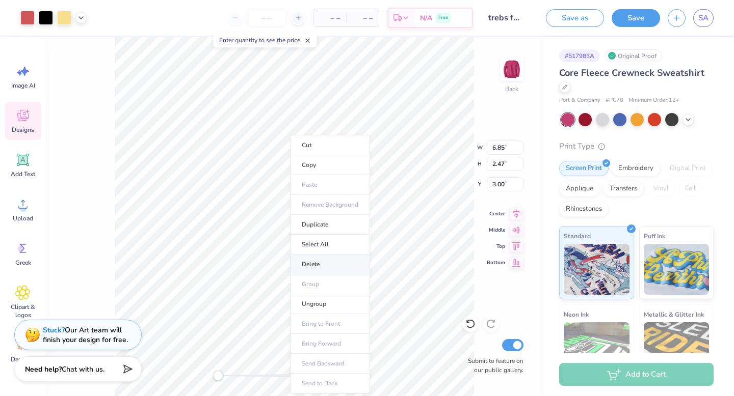
click at [309, 272] on li "Delete" at bounding box center [330, 265] width 80 height 20
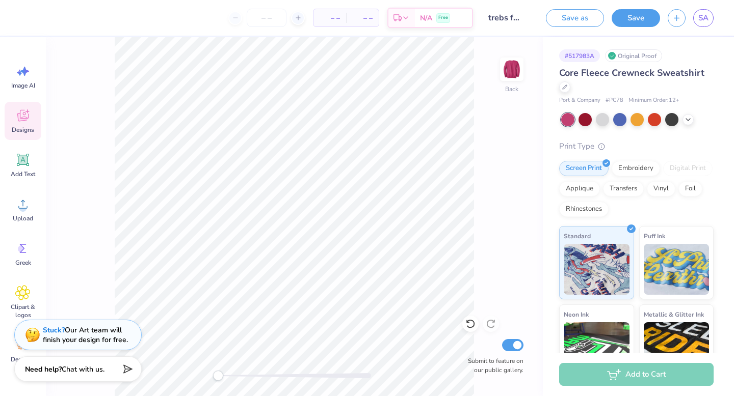
click at [34, 109] on div "Designs" at bounding box center [23, 121] width 37 height 38
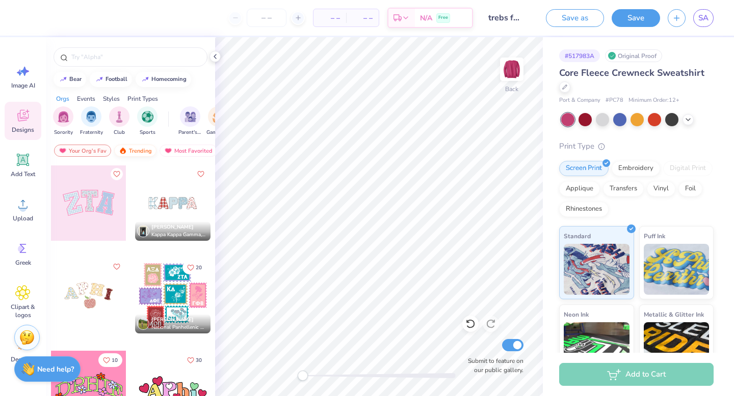
click at [147, 151] on div "Trending" at bounding box center [135, 151] width 42 height 12
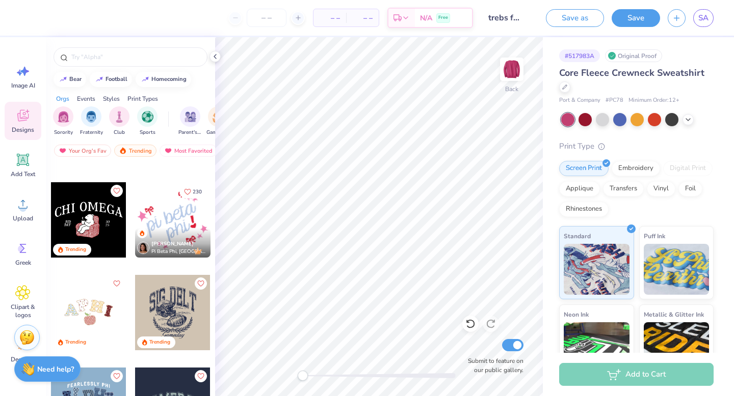
scroll to position [3053, 0]
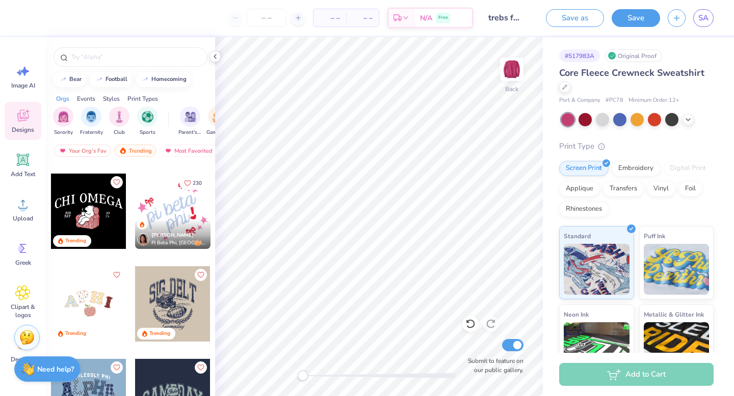
click at [177, 219] on div at bounding box center [172, 211] width 75 height 75
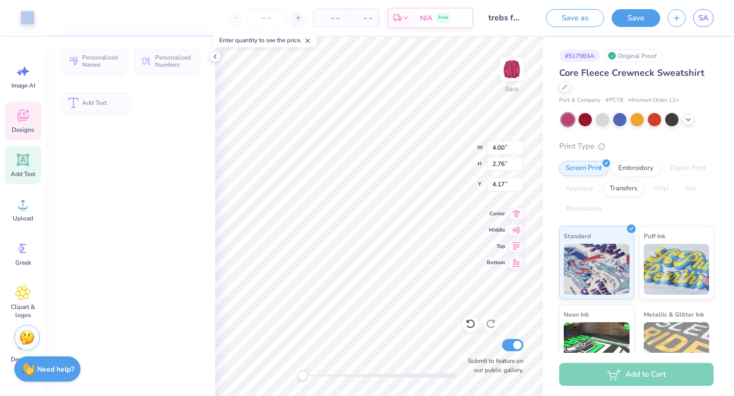
type input "4.00"
type input "2.76"
type input "4.17"
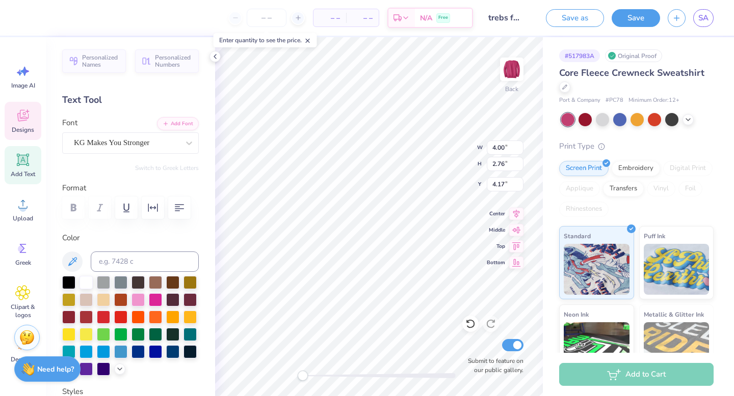
type textarea "trebs"
click at [402, 271] on li "Delete" at bounding box center [425, 265] width 80 height 20
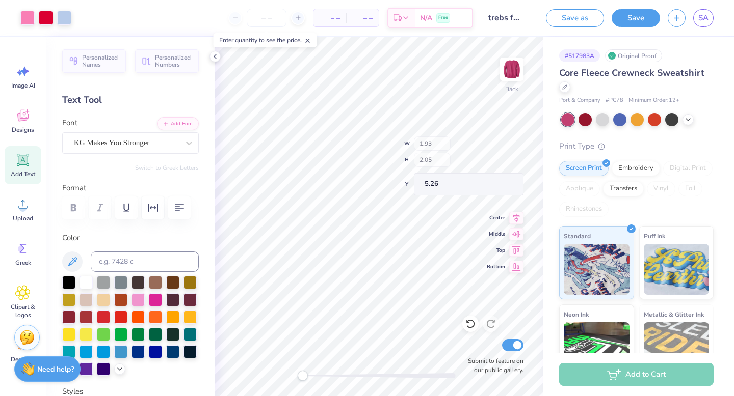
type input "5.26"
click at [49, 19] on div at bounding box center [46, 17] width 14 height 14
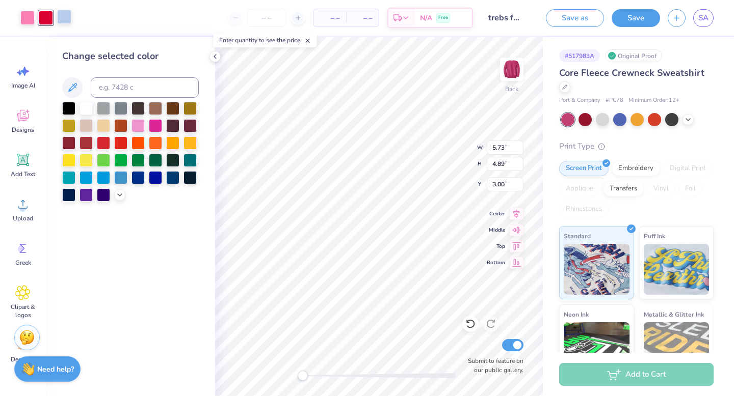
click at [63, 14] on div at bounding box center [64, 17] width 14 height 14
drag, startPoint x: 63, startPoint y: 14, endPoint x: 45, endPoint y: 16, distance: 17.4
click at [45, 16] on div at bounding box center [45, 18] width 51 height 14
click at [45, 16] on div at bounding box center [46, 17] width 14 height 14
click at [59, 16] on div at bounding box center [64, 17] width 14 height 14
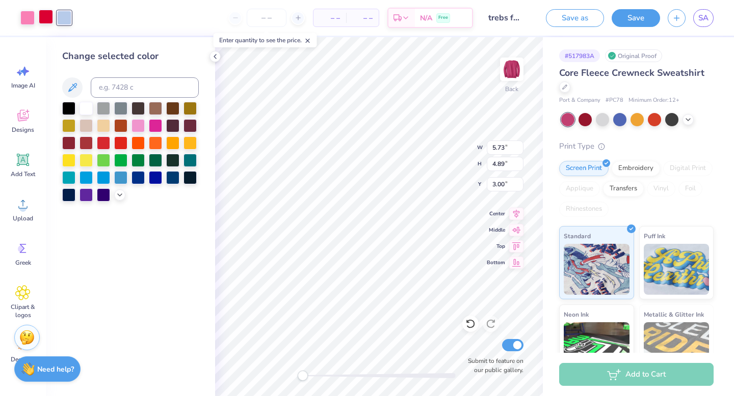
click at [42, 15] on div at bounding box center [46, 17] width 14 height 14
click at [124, 87] on input at bounding box center [145, 87] width 108 height 20
type input "2708"
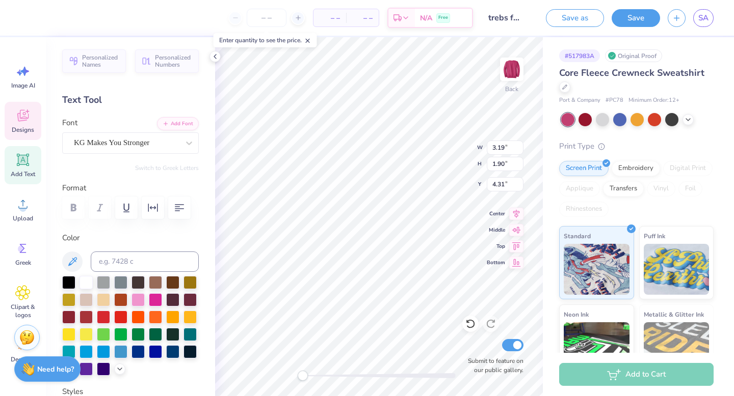
scroll to position [0, 0]
click at [83, 332] on div at bounding box center [86, 333] width 13 height 13
click at [176, 252] on input at bounding box center [145, 262] width 108 height 20
click at [66, 18] on div at bounding box center [64, 17] width 14 height 14
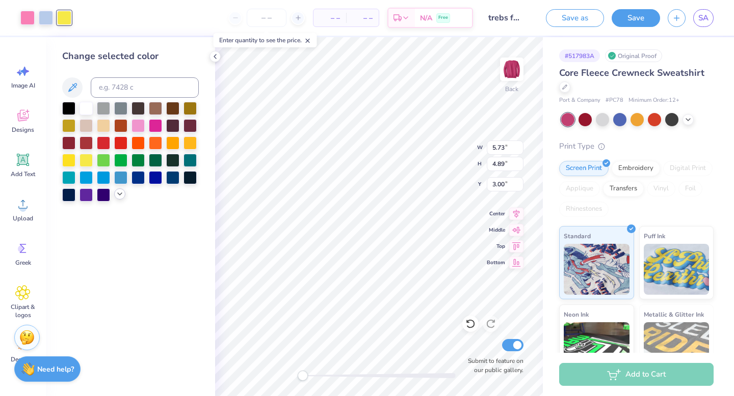
click at [116, 195] on icon at bounding box center [120, 194] width 8 height 8
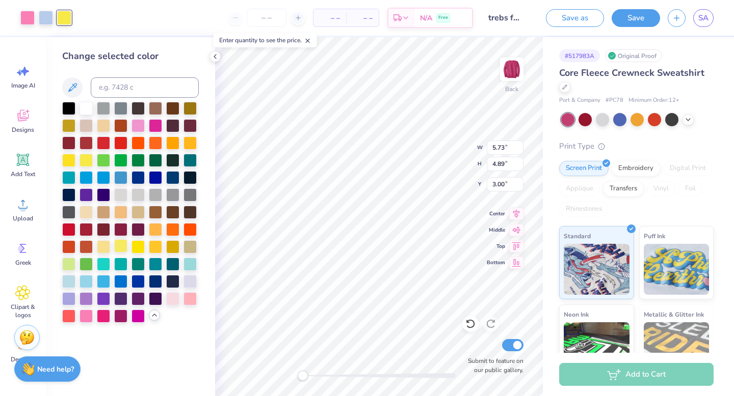
click at [121, 246] on div at bounding box center [120, 246] width 13 height 13
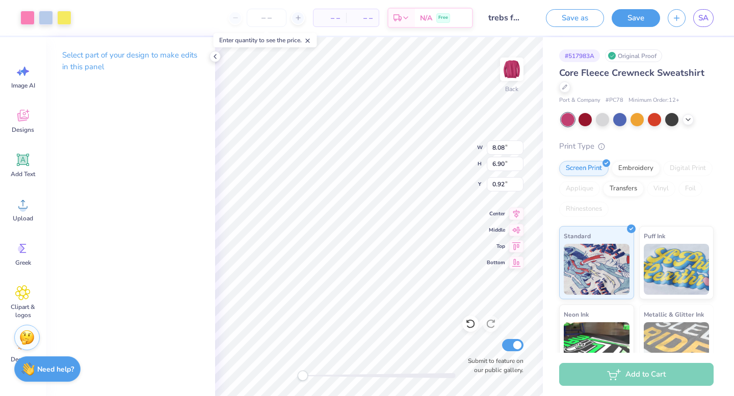
type input "8.08"
type input "6.90"
type input "0.92"
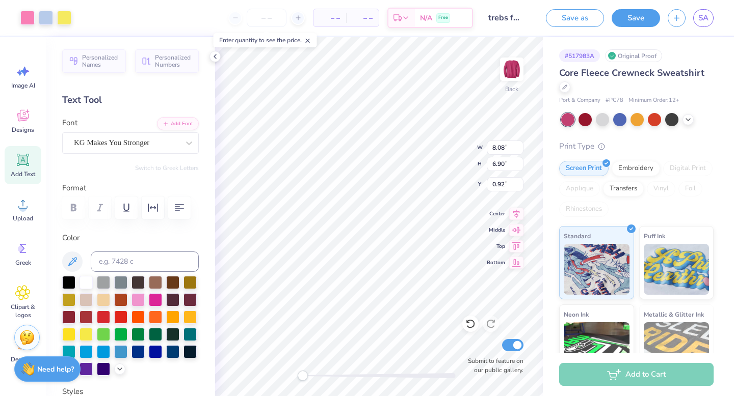
type input "3.00"
type input "1.21"
type input "1.27"
type input "5.46"
type input "1.00"
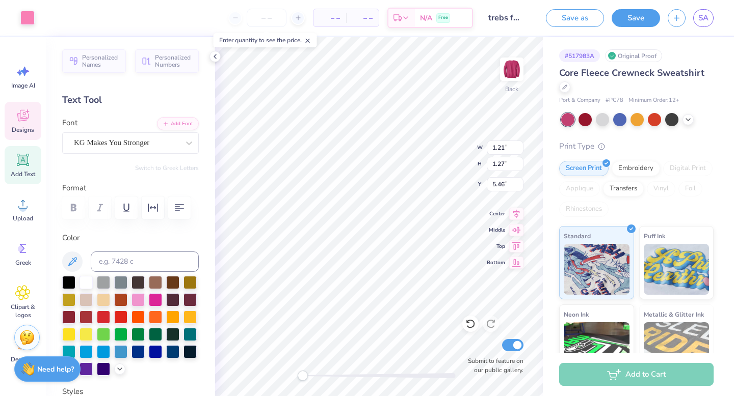
type input "1.07"
type input "4.92"
type input "1.22"
type input "0.85"
type input "3.61"
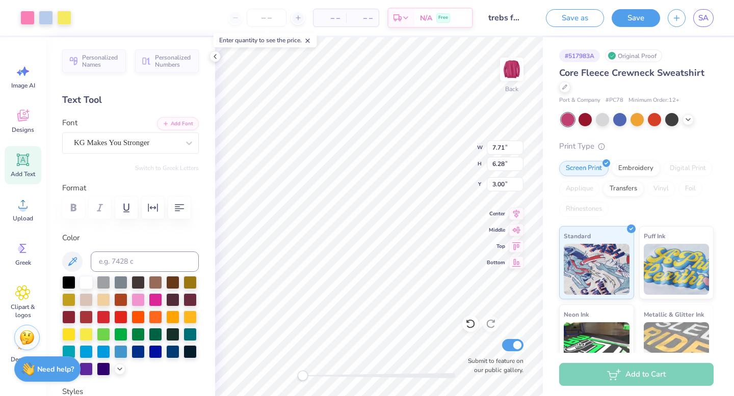
type input "8.56"
type input "6.97"
